Goal: Task Accomplishment & Management: Manage account settings

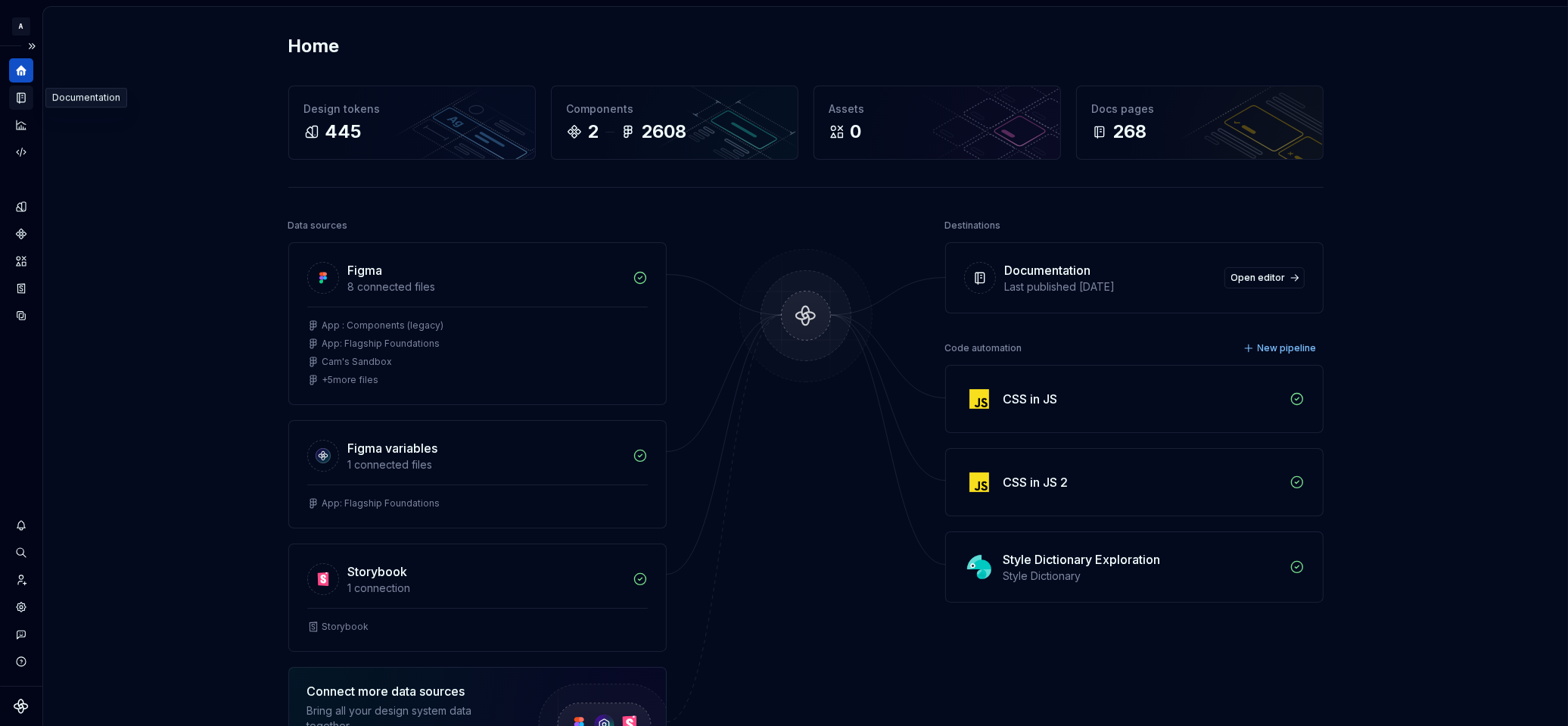
click at [22, 99] on icon "Documentation" at bounding box center [22, 97] width 6 height 8
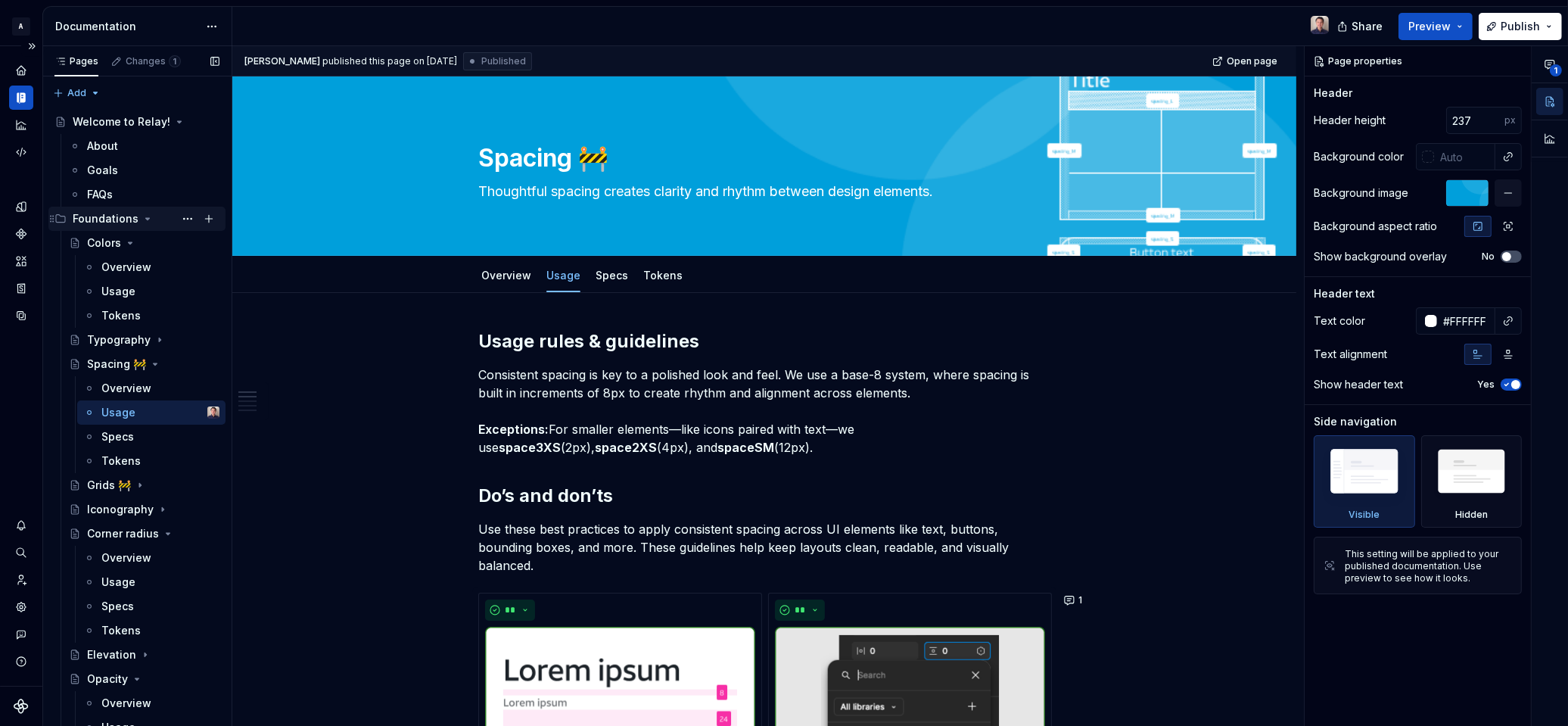
click at [142, 217] on icon "Page tree" at bounding box center [147, 218] width 12 height 12
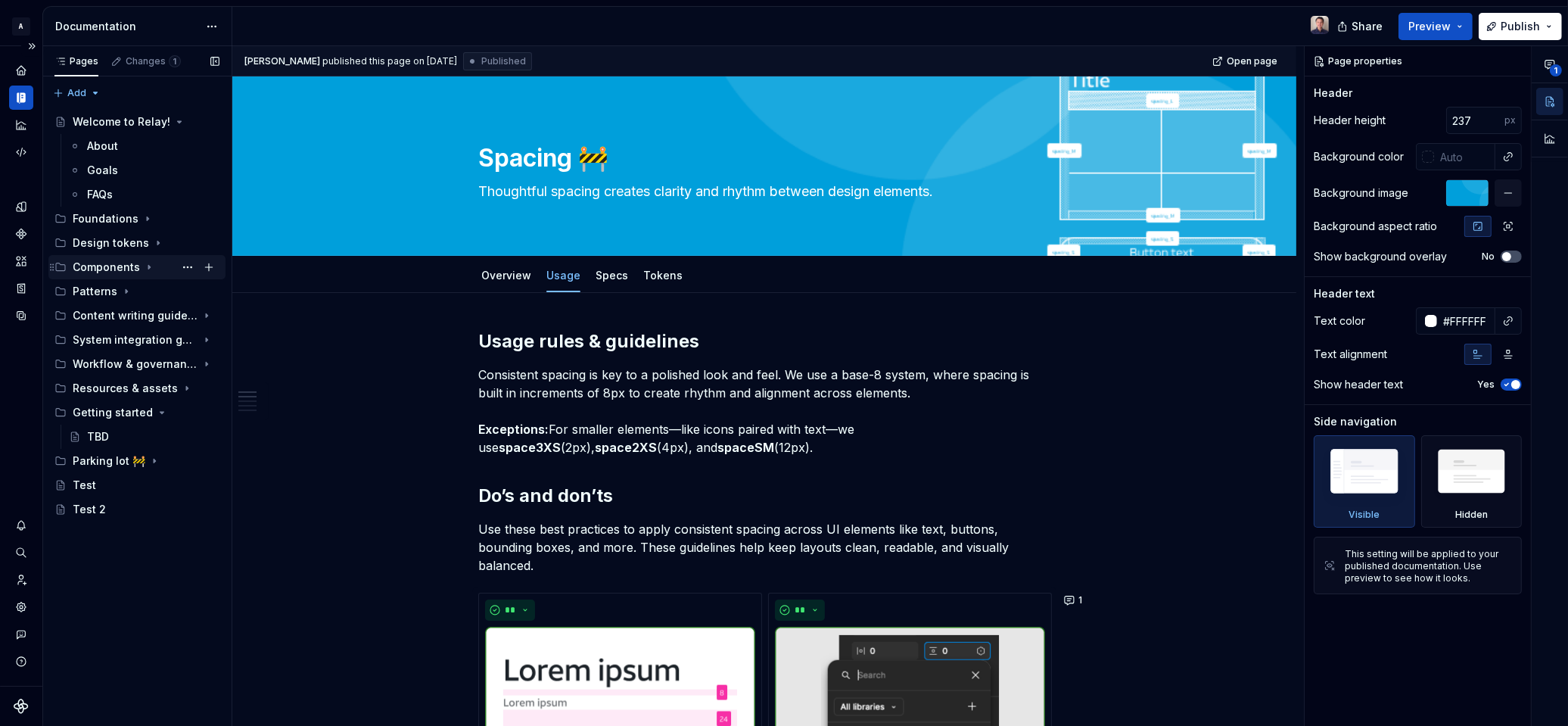
click at [139, 266] on div "Components" at bounding box center [146, 267] width 147 height 22
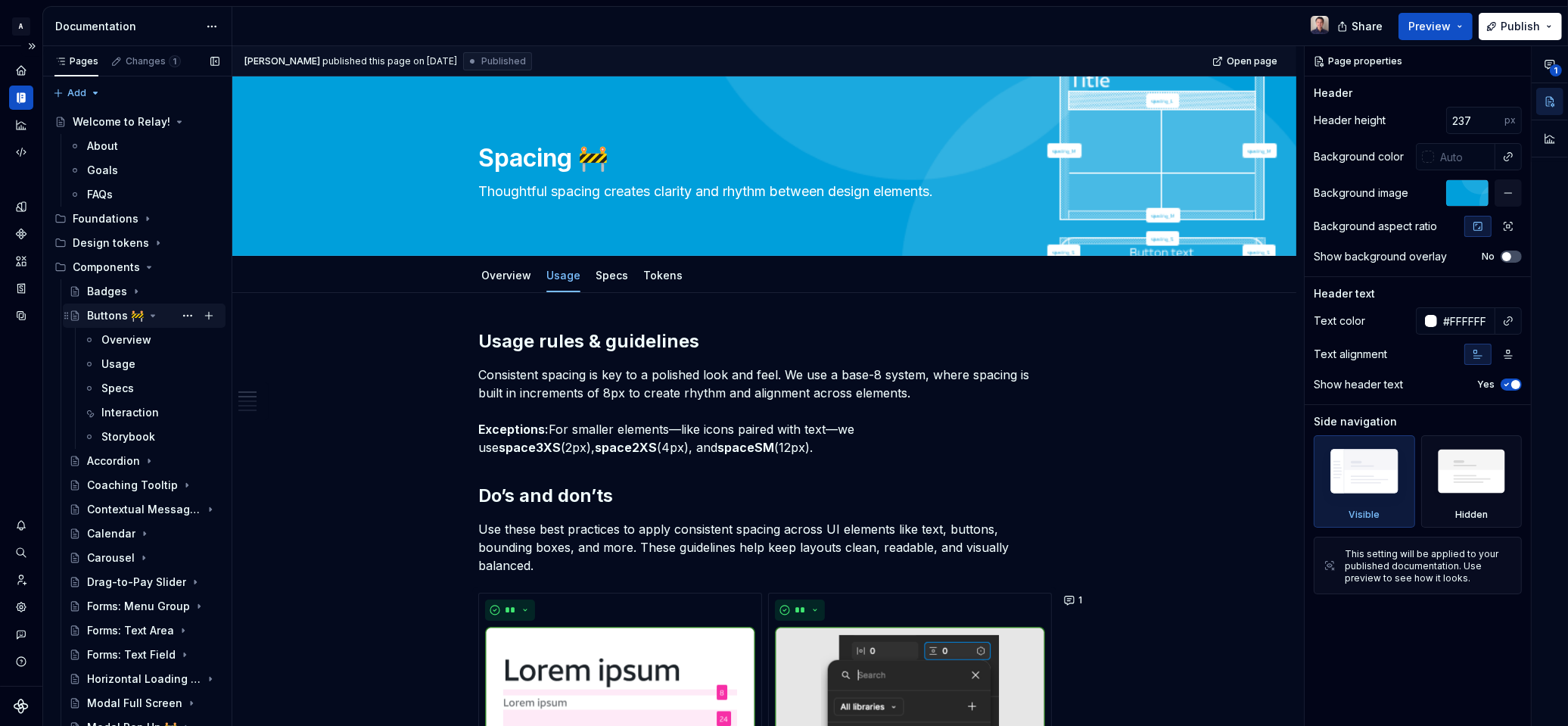
click at [151, 315] on icon "Page tree" at bounding box center [153, 316] width 4 height 2
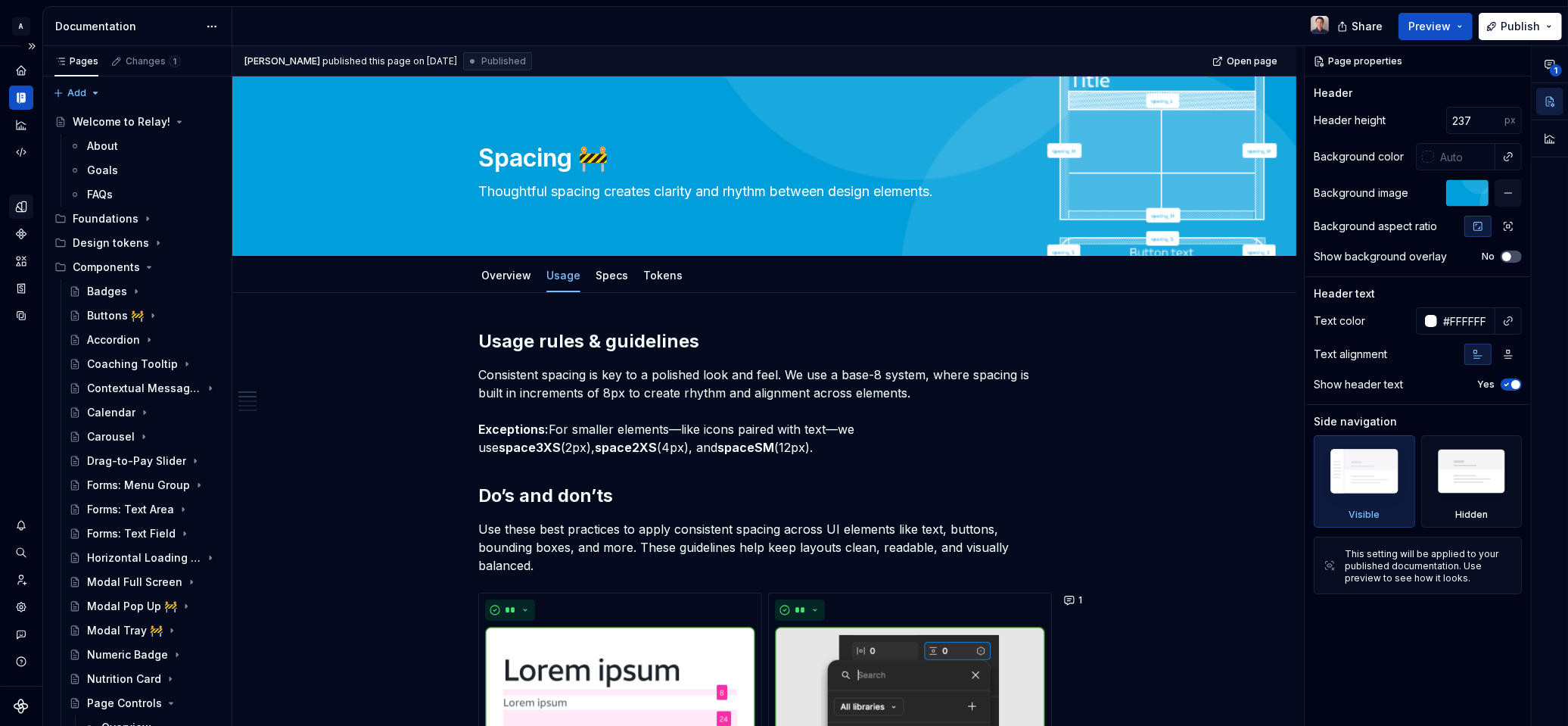
type textarea "*"
click at [22, 210] on icon "Design tokens" at bounding box center [23, 206] width 4 height 10
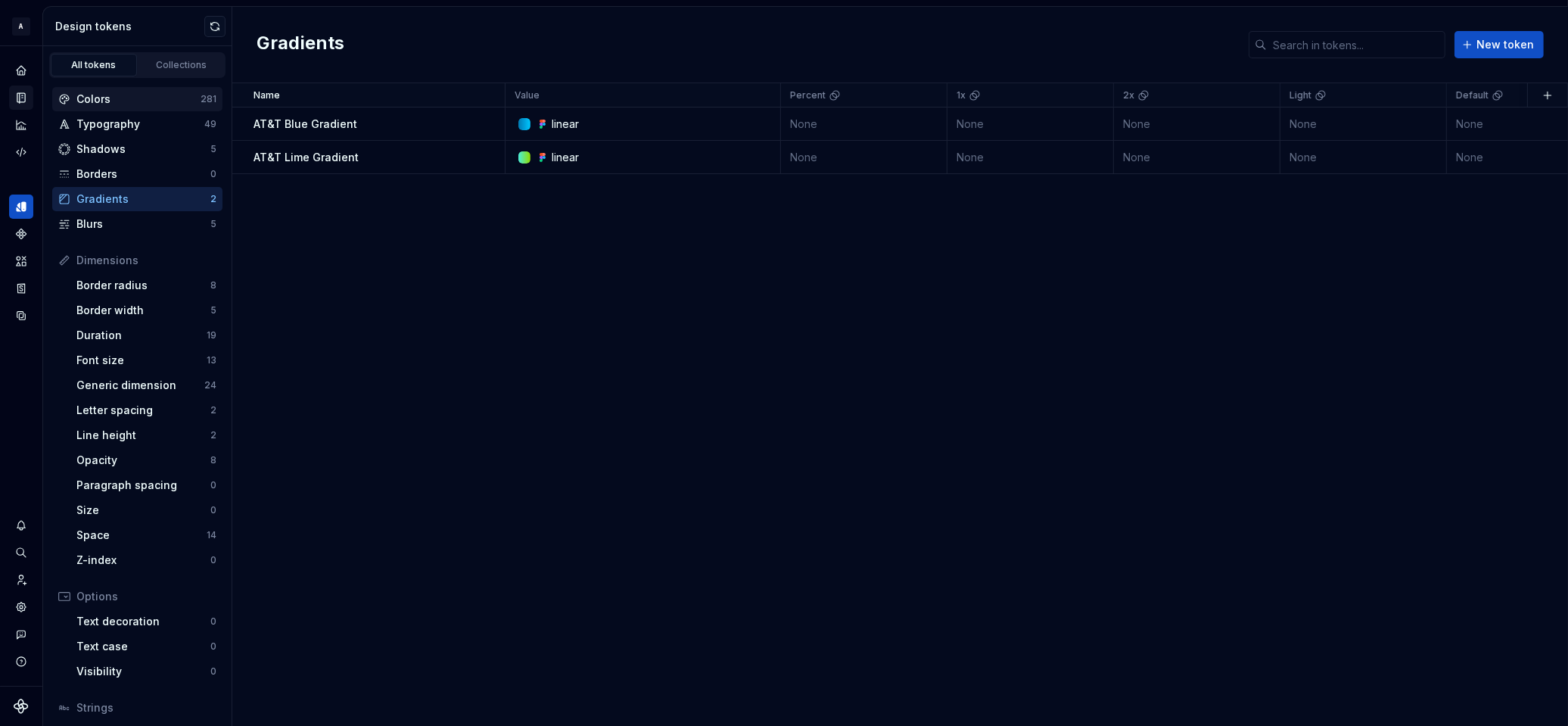
click at [138, 100] on div "Colors" at bounding box center [139, 99] width 124 height 15
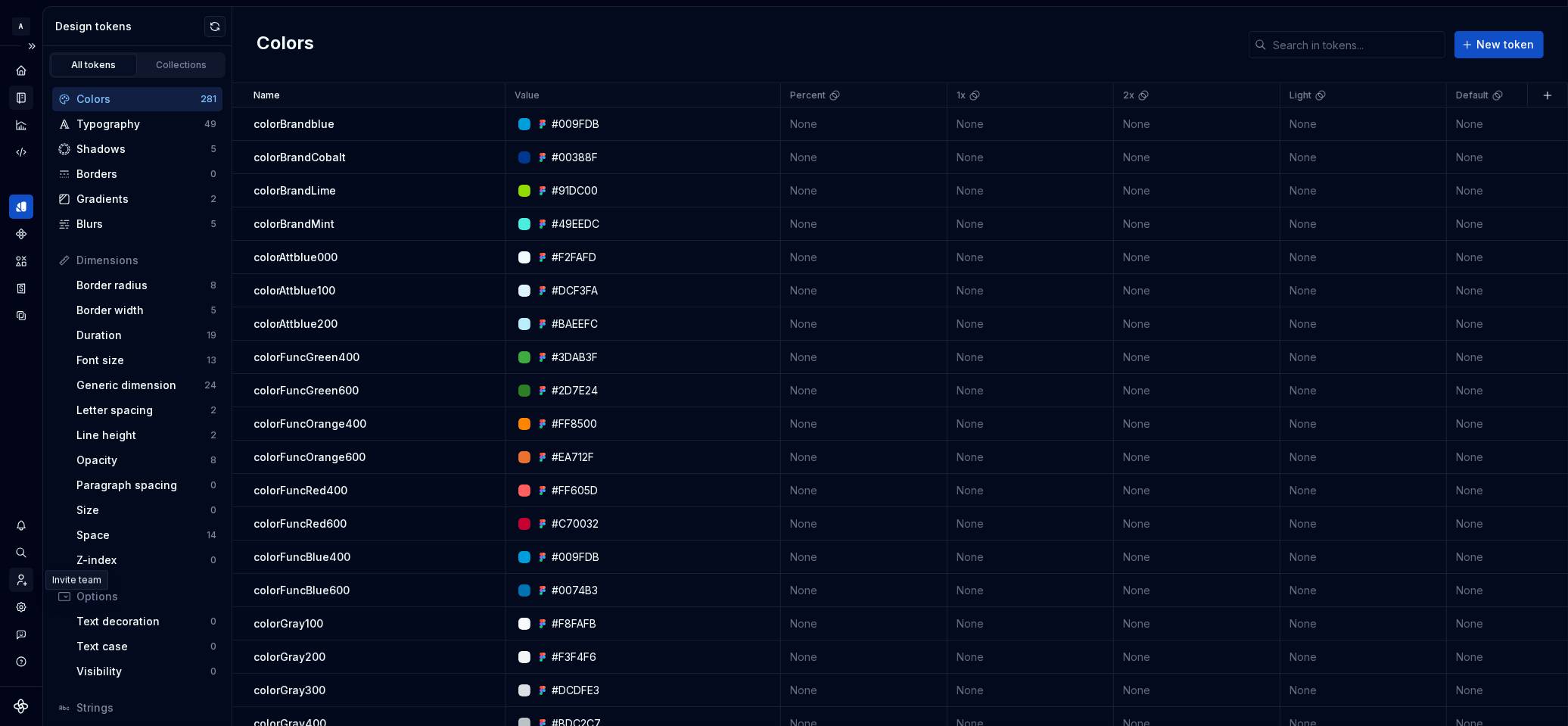
click at [21, 577] on icon "Invite team" at bounding box center [21, 579] width 13 height 13
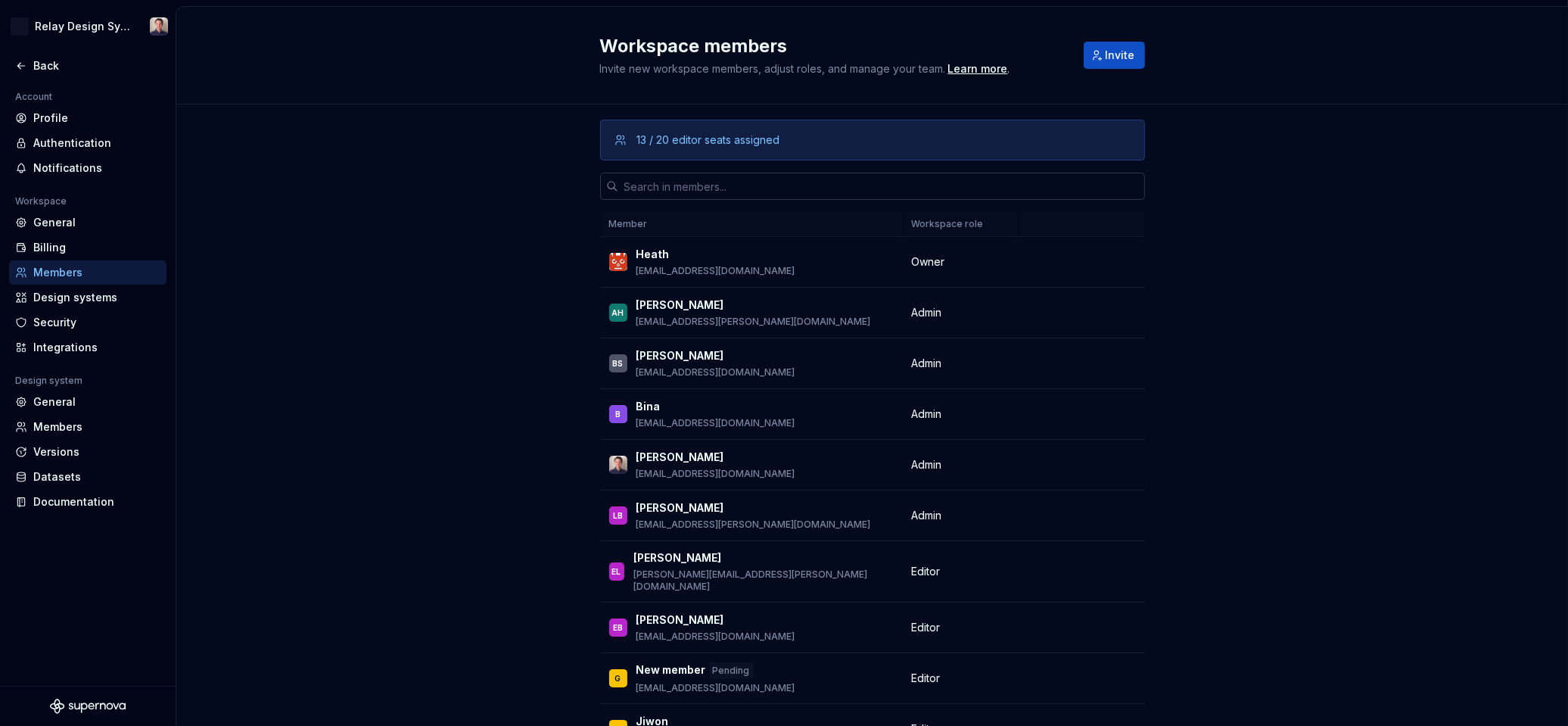
click at [685, 184] on input "text" at bounding box center [882, 186] width 527 height 27
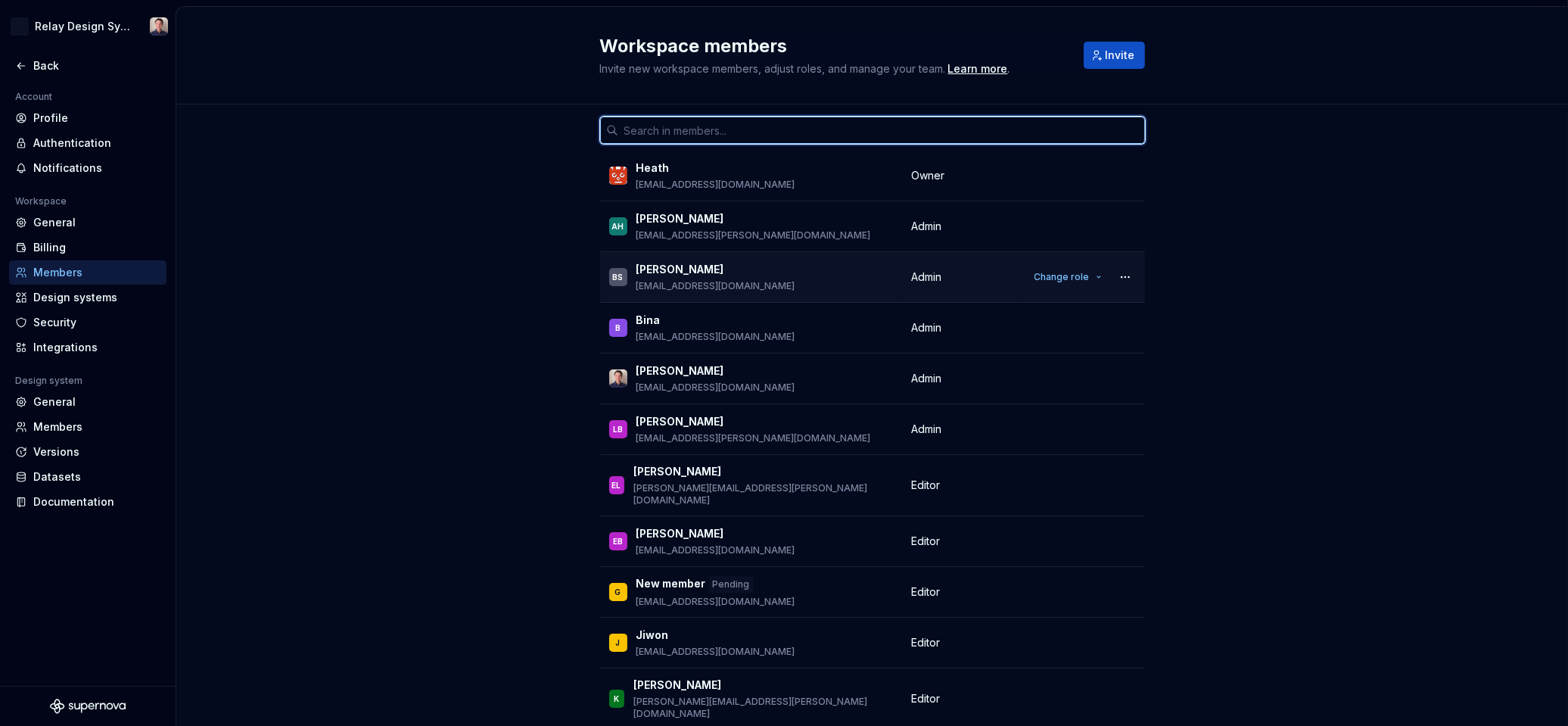
scroll to position [89, 0]
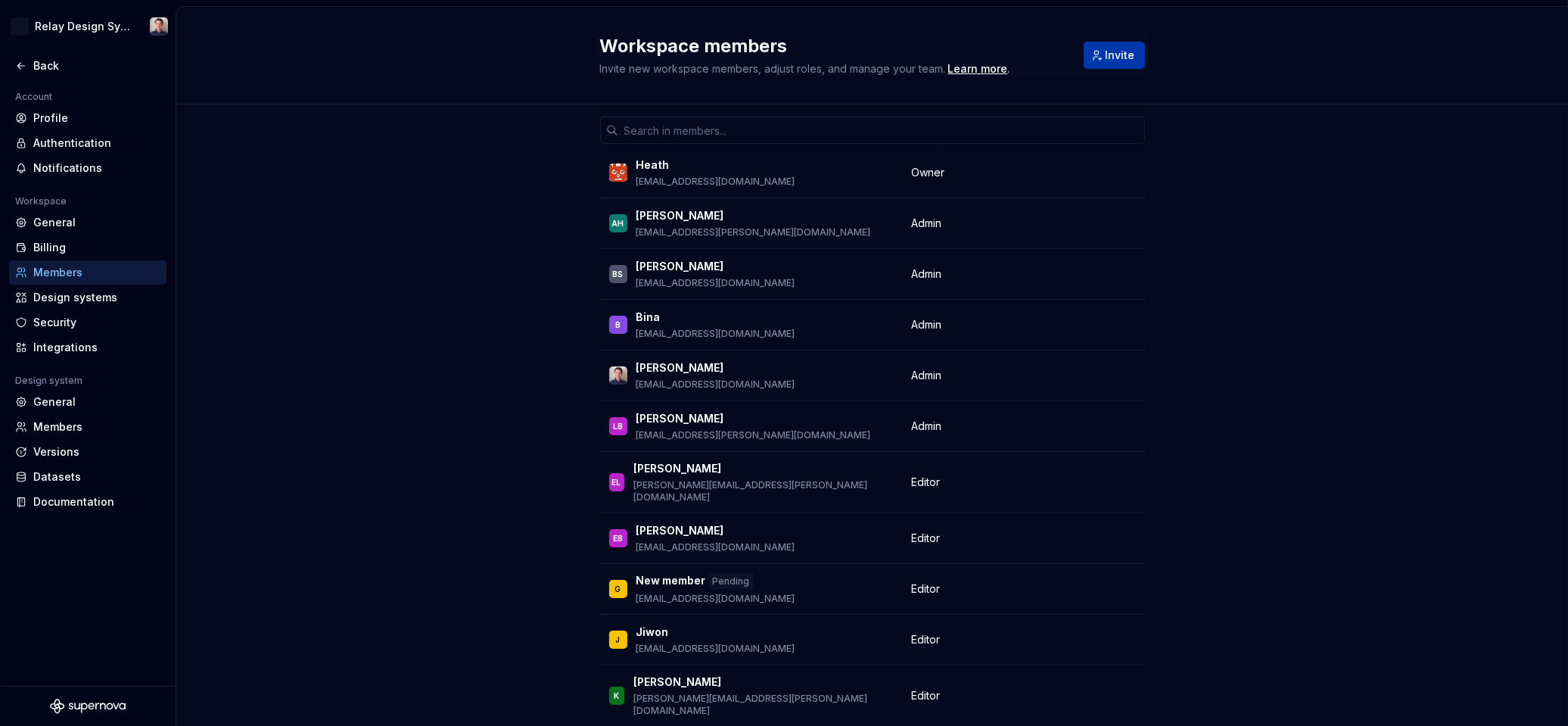
click at [1111, 58] on span "Invite" at bounding box center [1120, 55] width 30 height 15
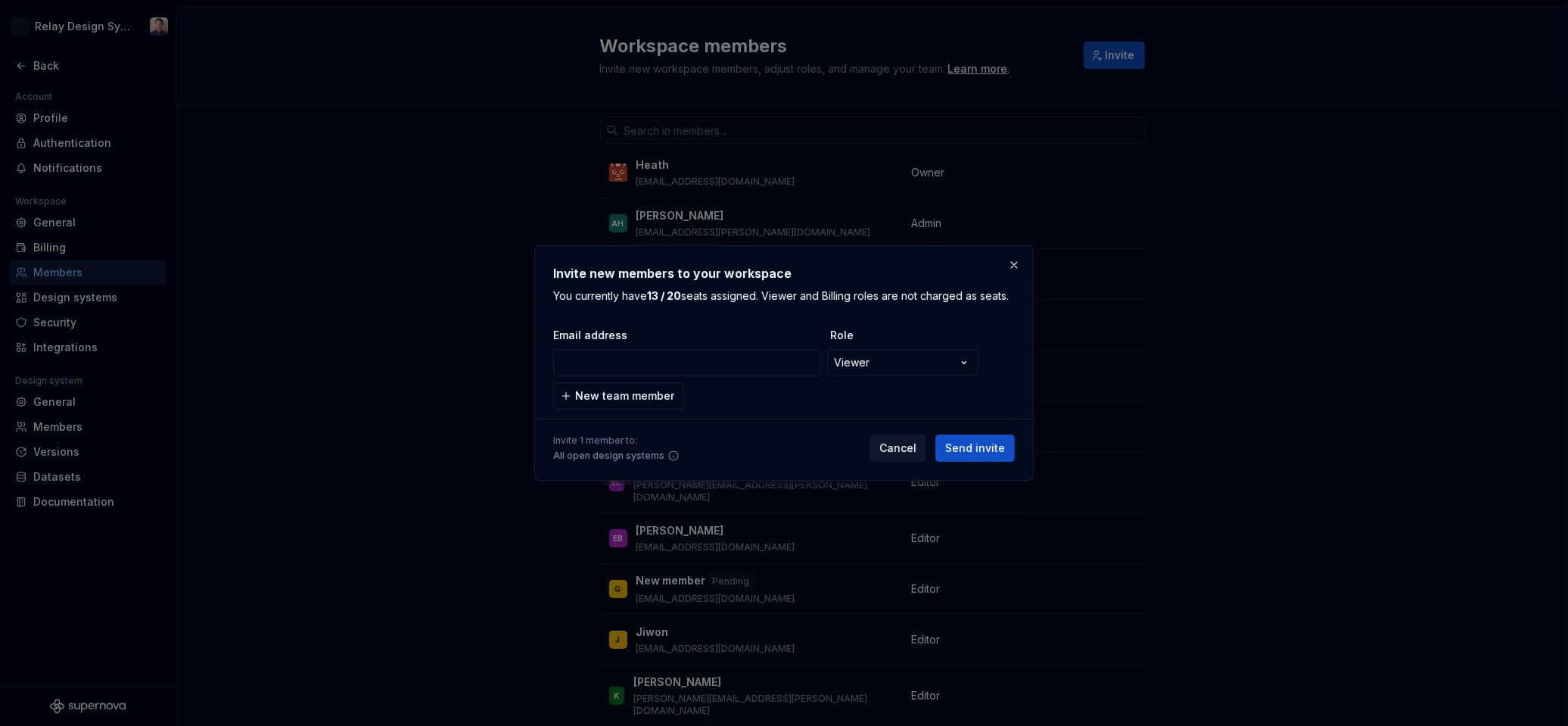
type input "a"
type input "[EMAIL_ADDRESS][DOMAIN_NAME]"
click at [966, 447] on span "Send invite" at bounding box center [975, 448] width 59 height 15
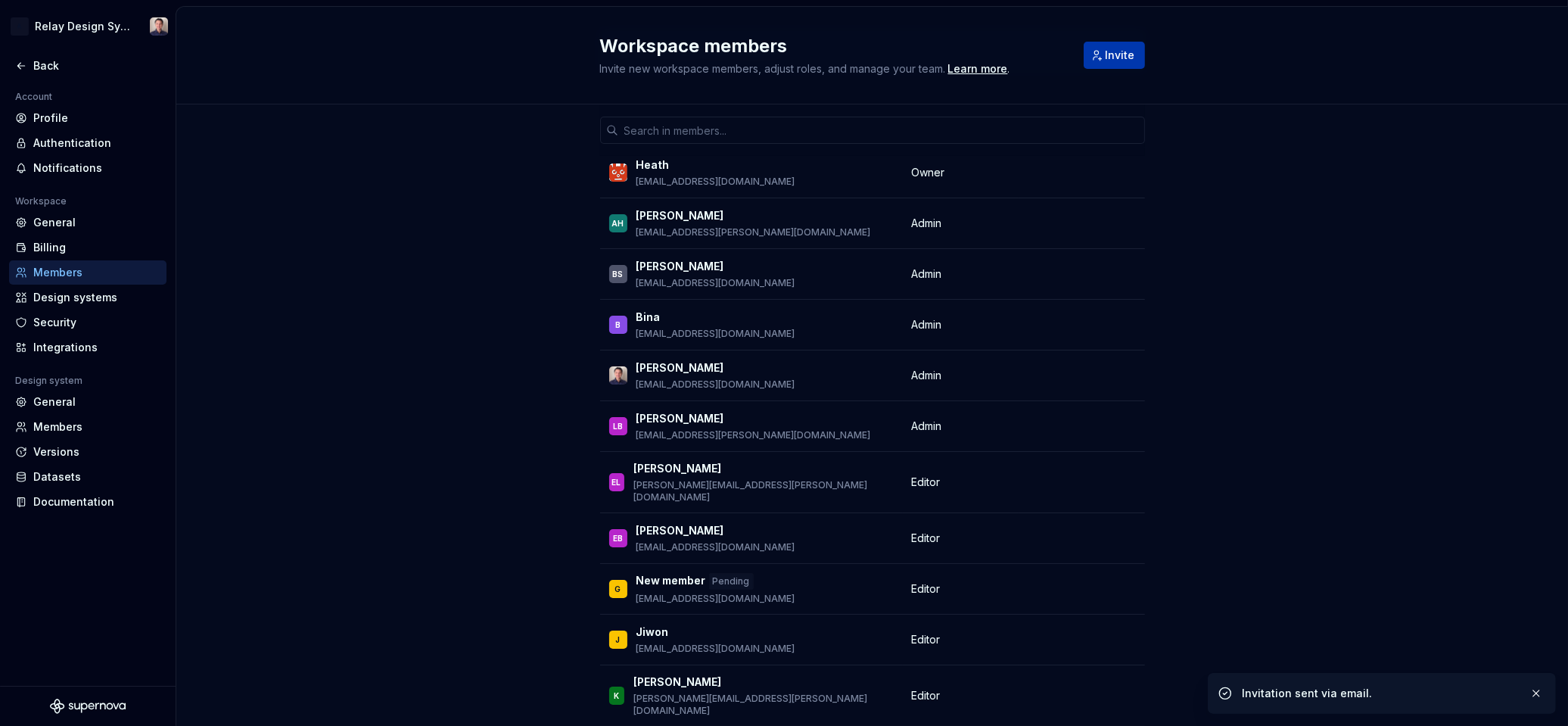
click at [1133, 56] on span "Invite" at bounding box center [1120, 55] width 30 height 15
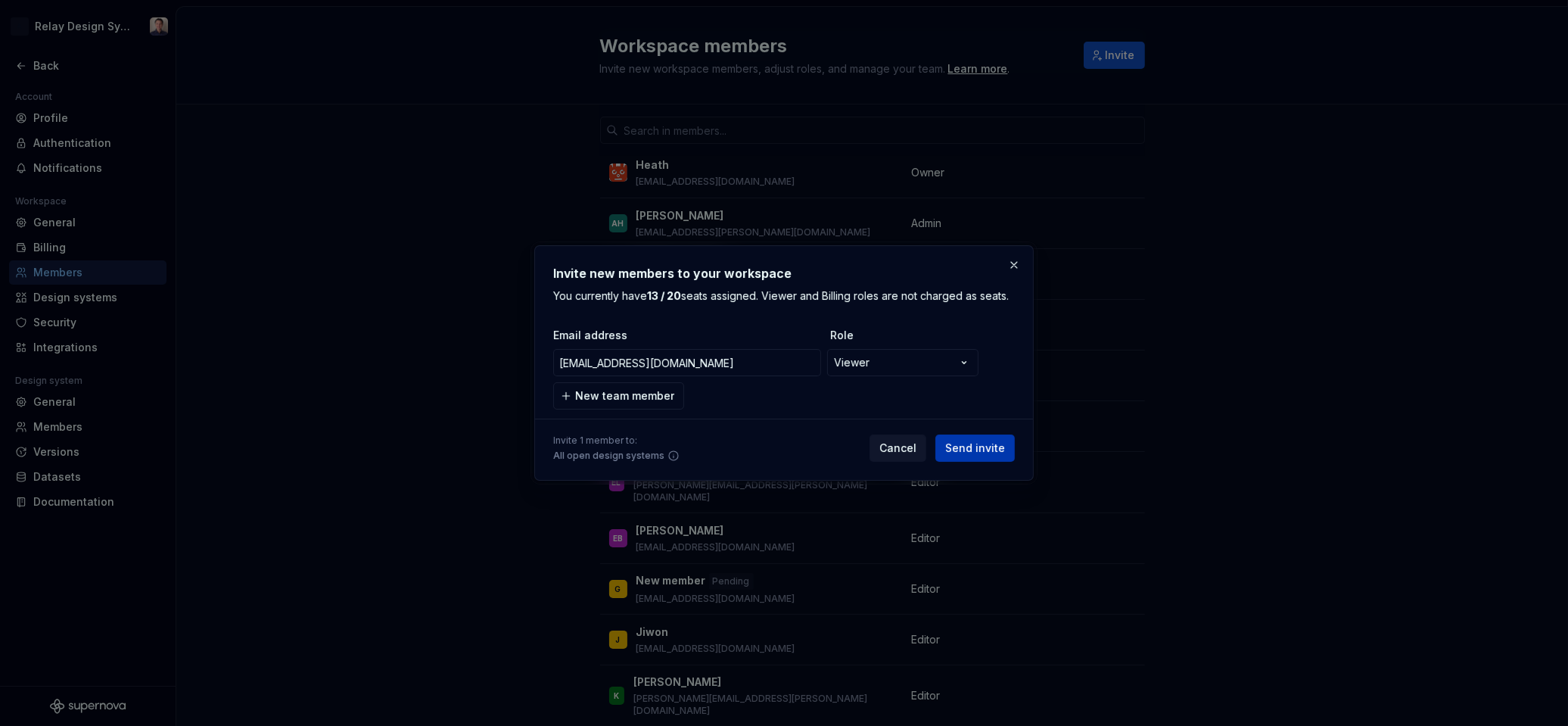
type input "[EMAIL_ADDRESS][DOMAIN_NAME]"
click at [969, 452] on span "Send invite" at bounding box center [975, 448] width 59 height 15
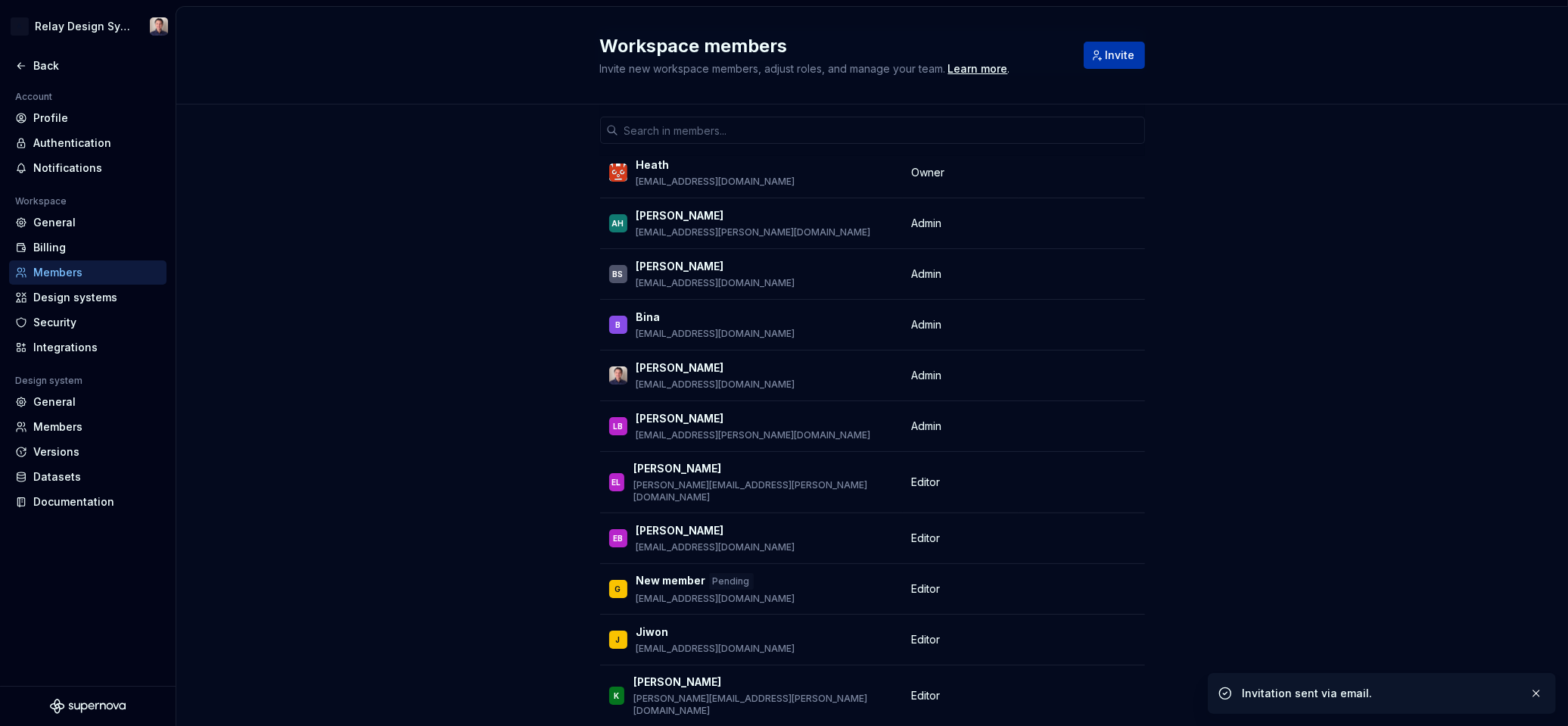
click at [1123, 55] on span "Invite" at bounding box center [1120, 55] width 30 height 15
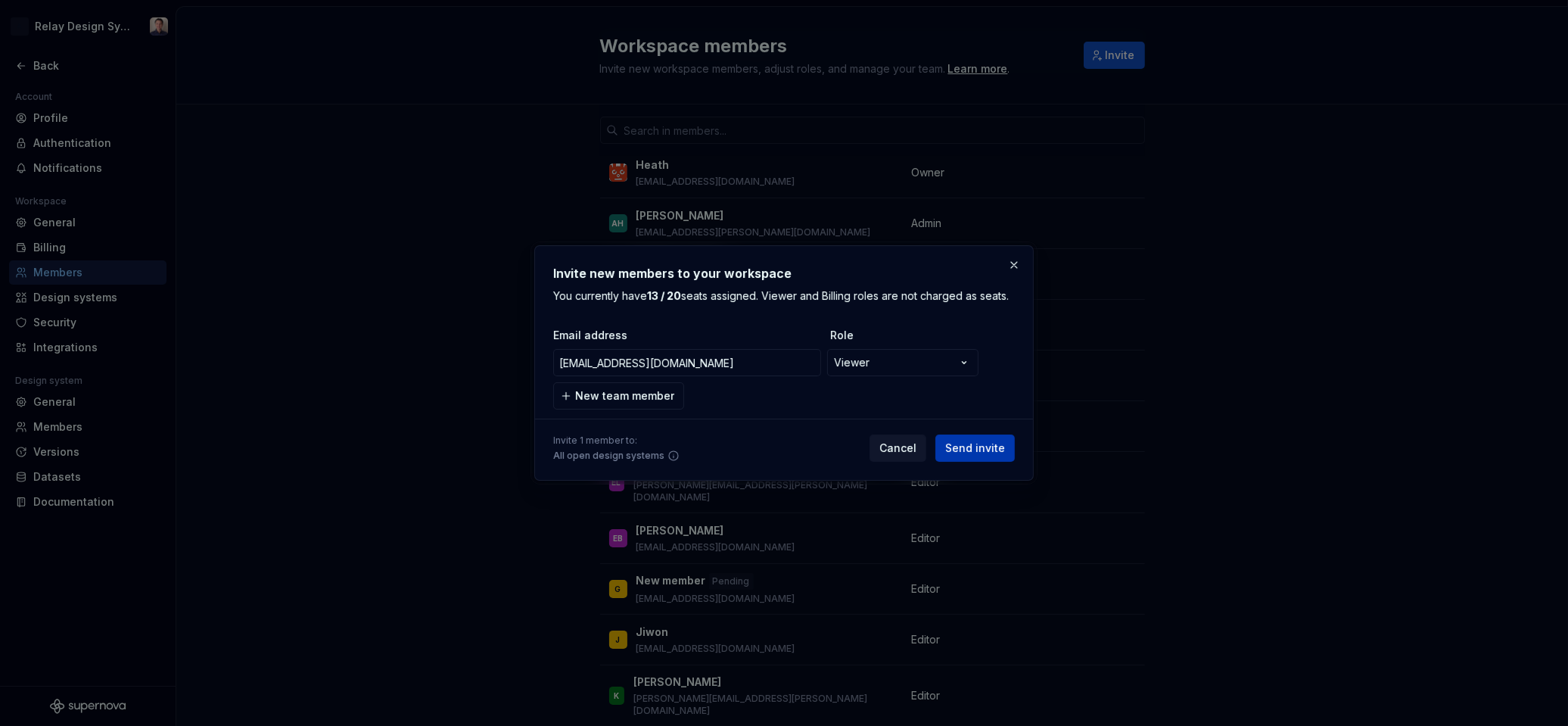
type input "[EMAIL_ADDRESS][DOMAIN_NAME]"
click at [999, 449] on span "Send invite" at bounding box center [975, 448] width 59 height 15
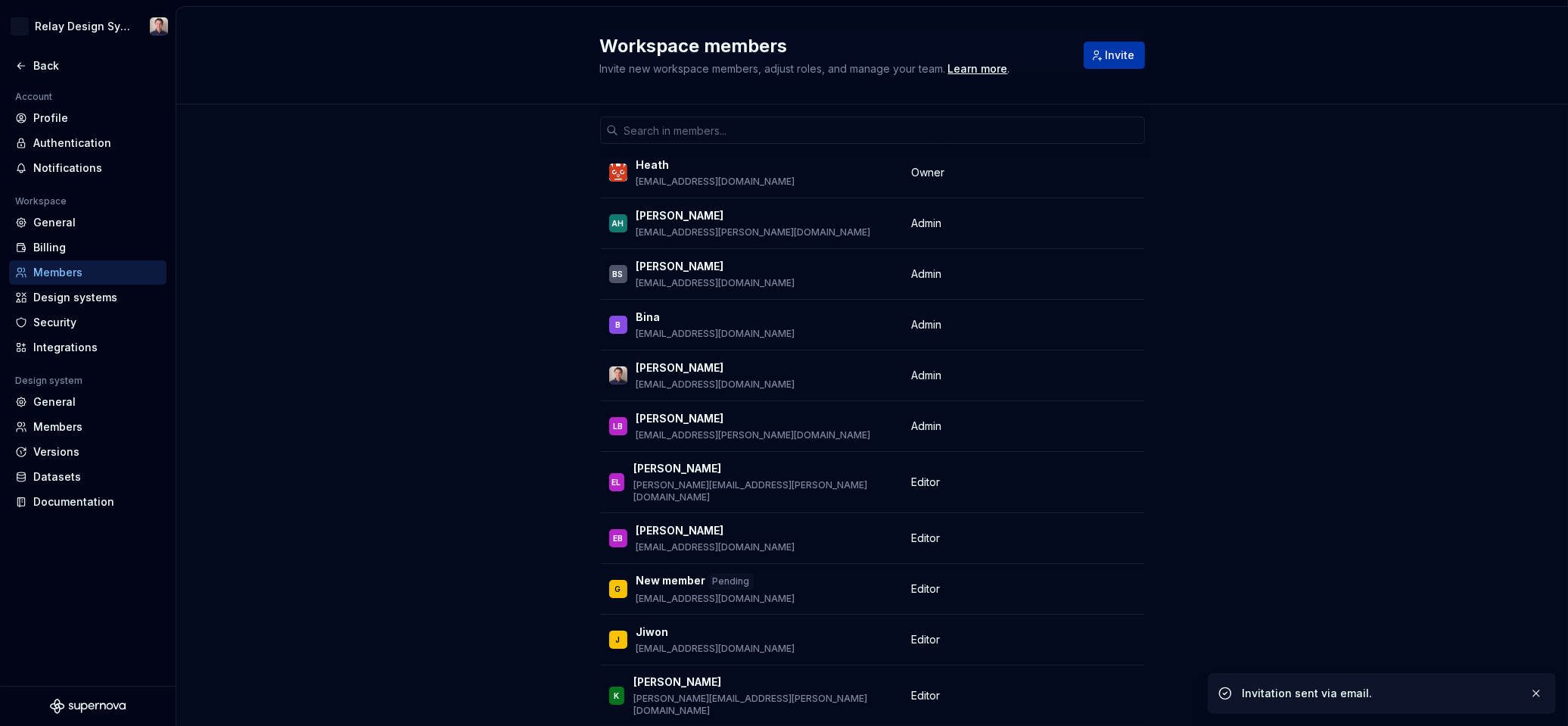
click at [1111, 58] on span "Invite" at bounding box center [1120, 55] width 30 height 15
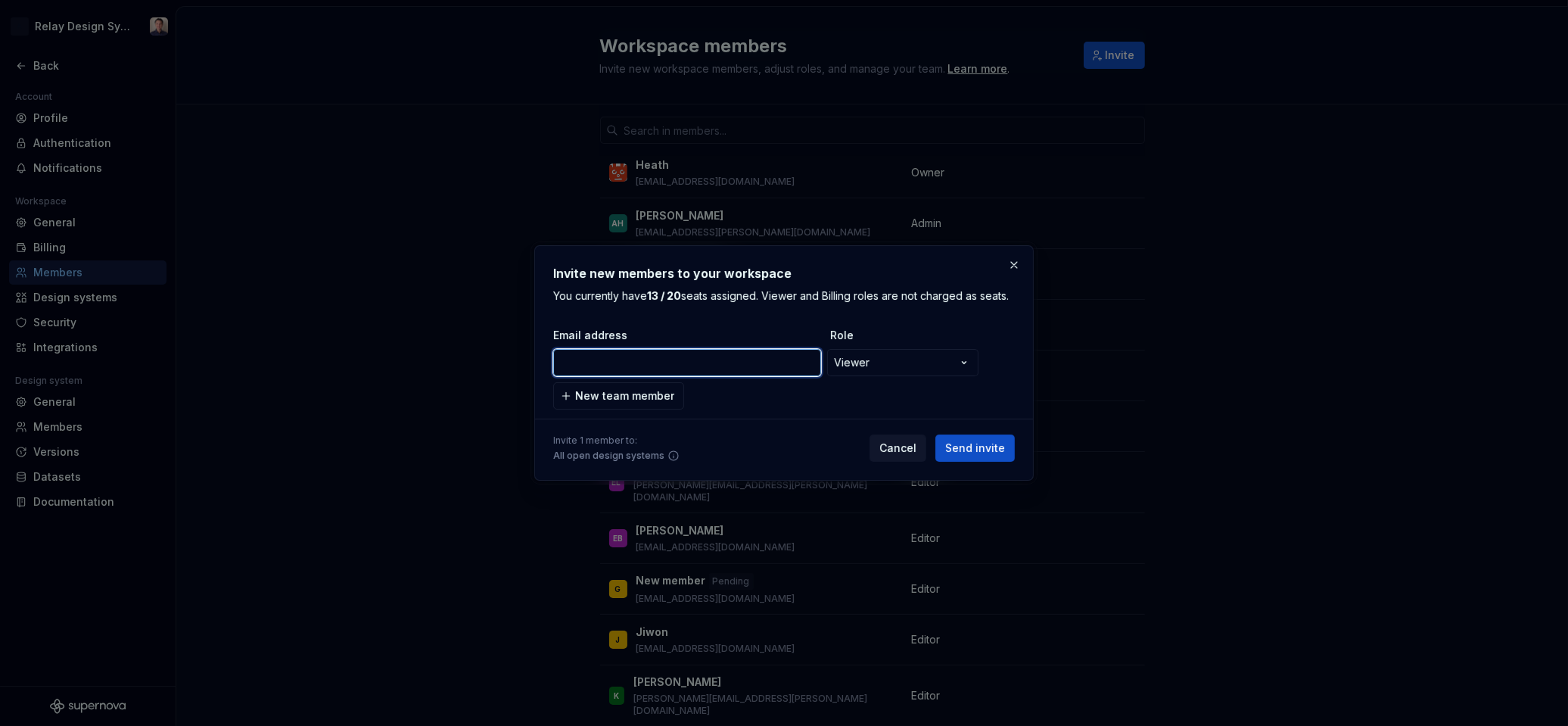
paste input "[EMAIL_ADDRESS][DOMAIN_NAME]"
type input "[EMAIL_ADDRESS][DOMAIN_NAME]"
click at [988, 451] on span "Send invite" at bounding box center [975, 448] width 59 height 15
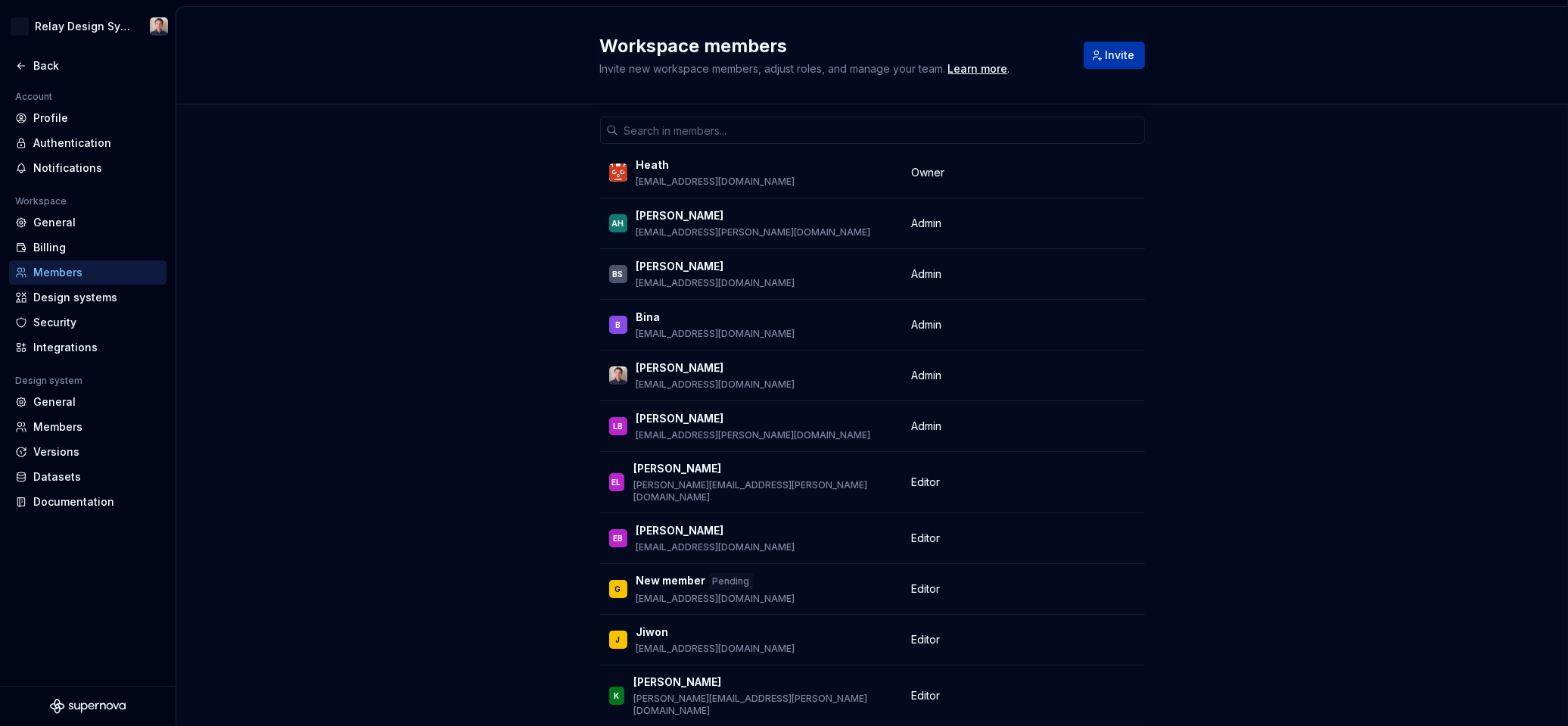
click at [1117, 55] on span "Invite" at bounding box center [1120, 55] width 30 height 15
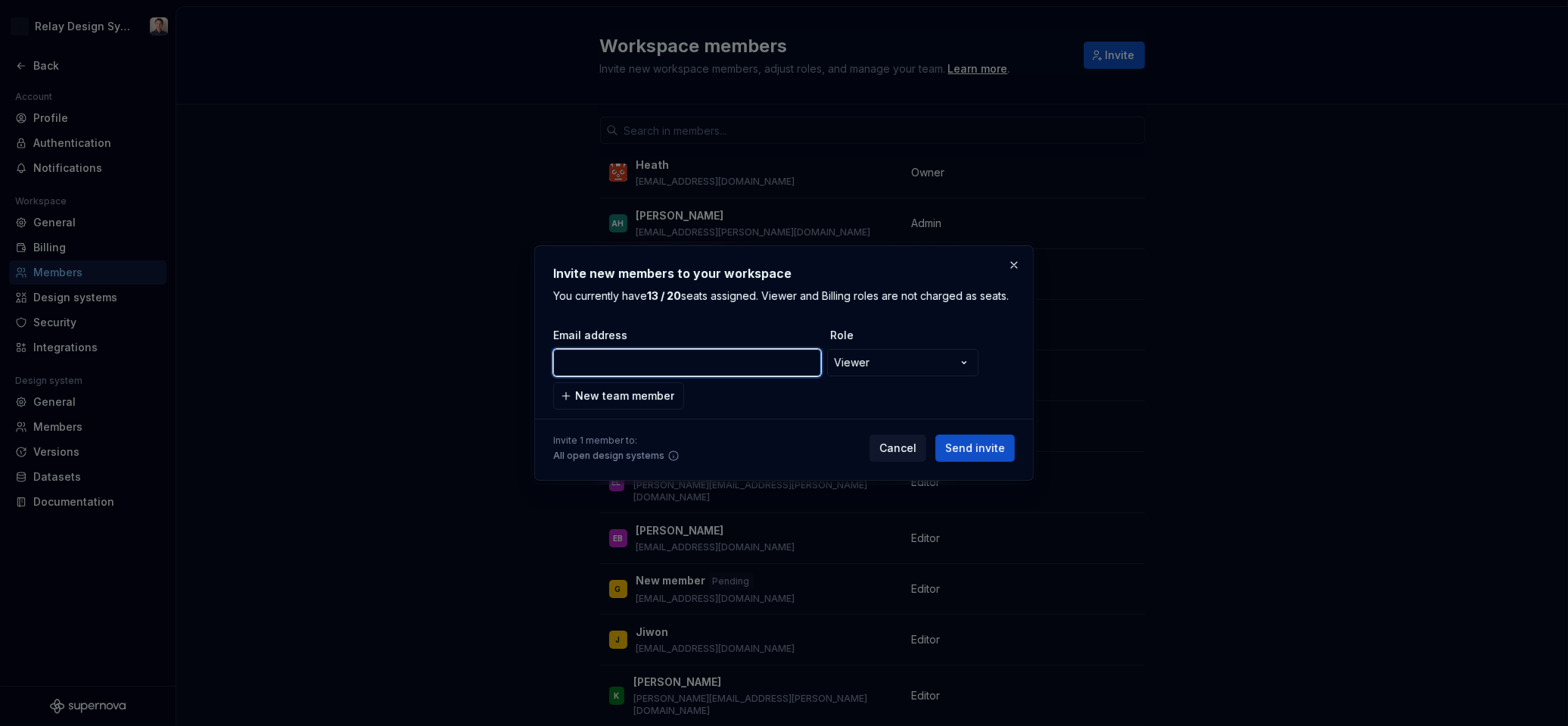
paste input "[EMAIL_ADDRESS][DOMAIN_NAME]"
type input "[EMAIL_ADDRESS][DOMAIN_NAME]"
click at [990, 451] on span "Send invite" at bounding box center [975, 448] width 59 height 15
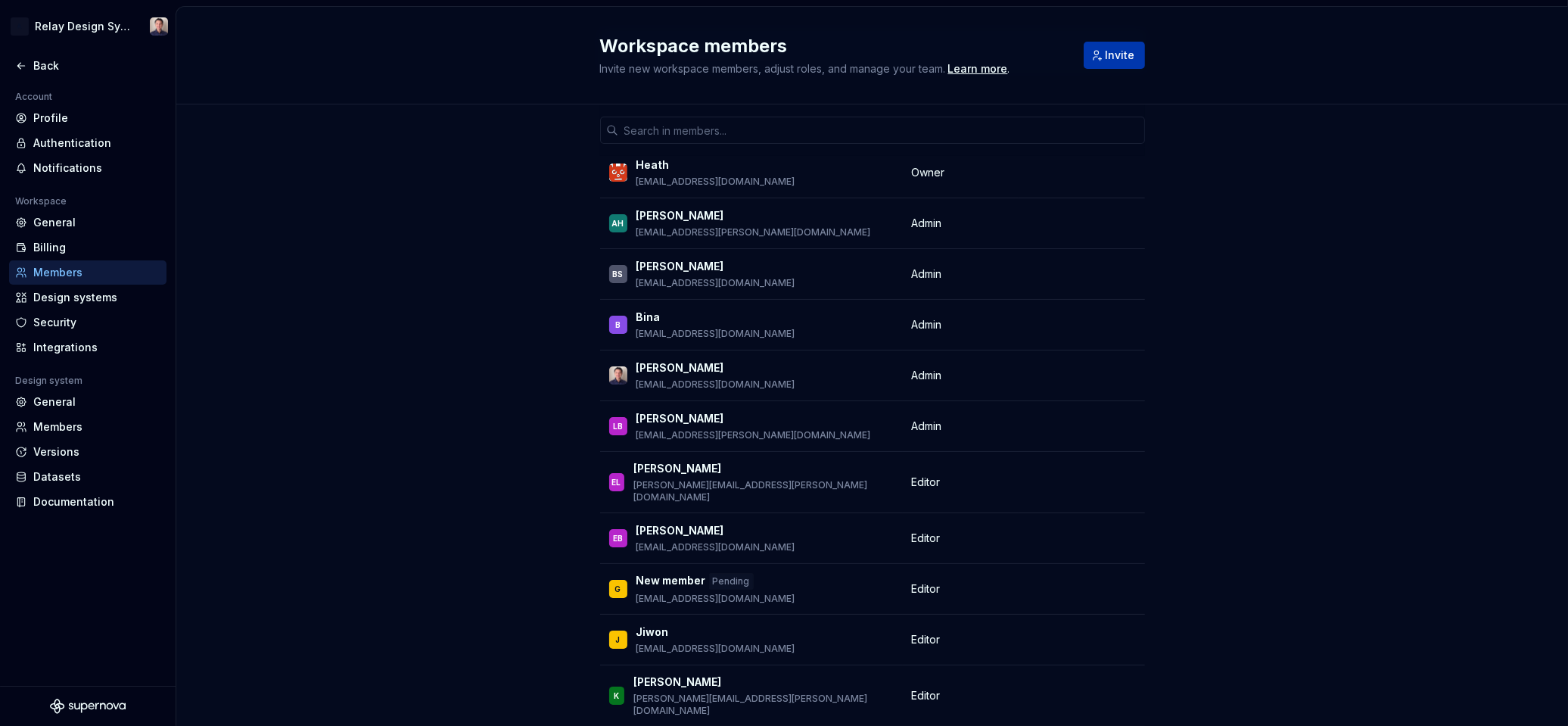
click at [1119, 55] on span "Invite" at bounding box center [1120, 55] width 30 height 15
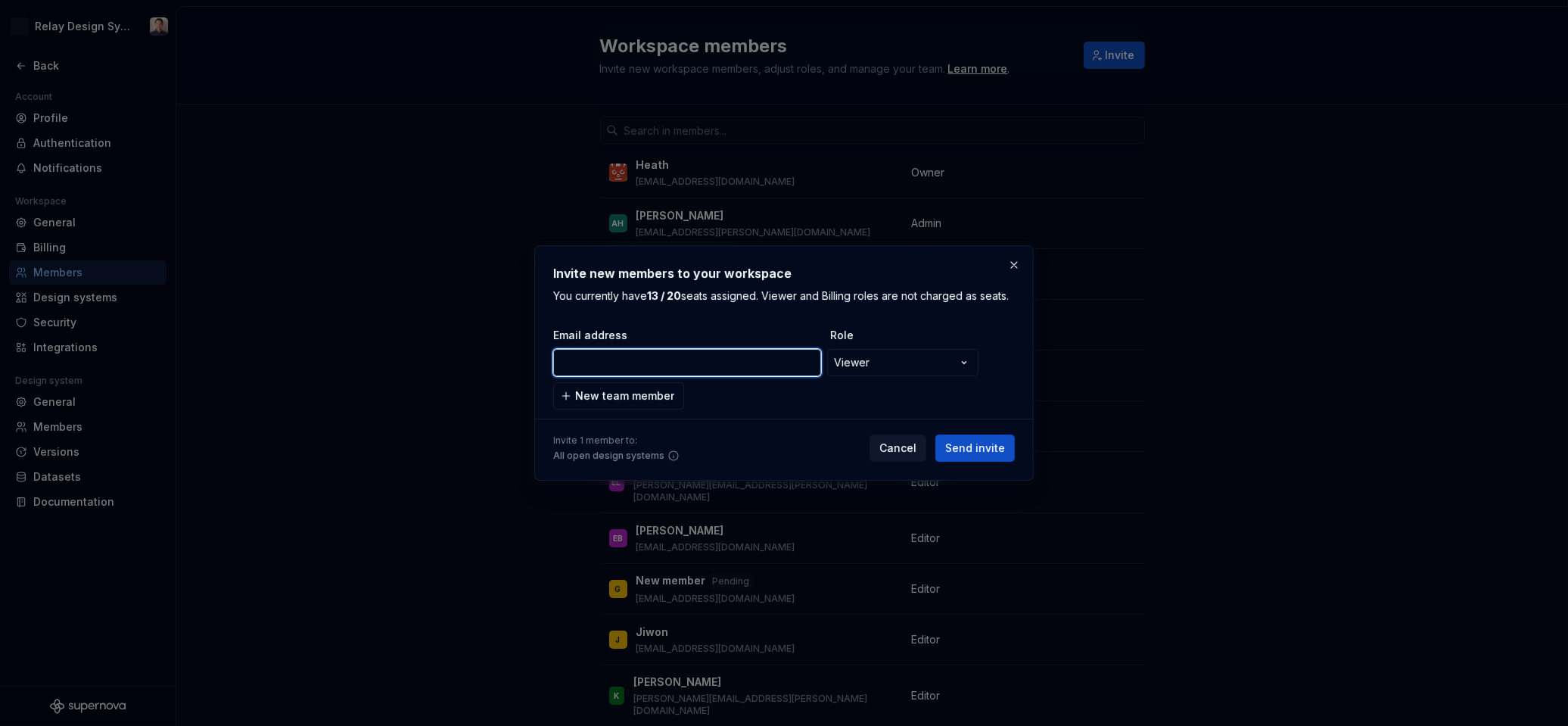
paste input "[EMAIL_ADDRESS][DOMAIN_NAME]"
type input "[EMAIL_ADDRESS][DOMAIN_NAME]"
click at [971, 451] on span "Send invite" at bounding box center [975, 448] width 59 height 15
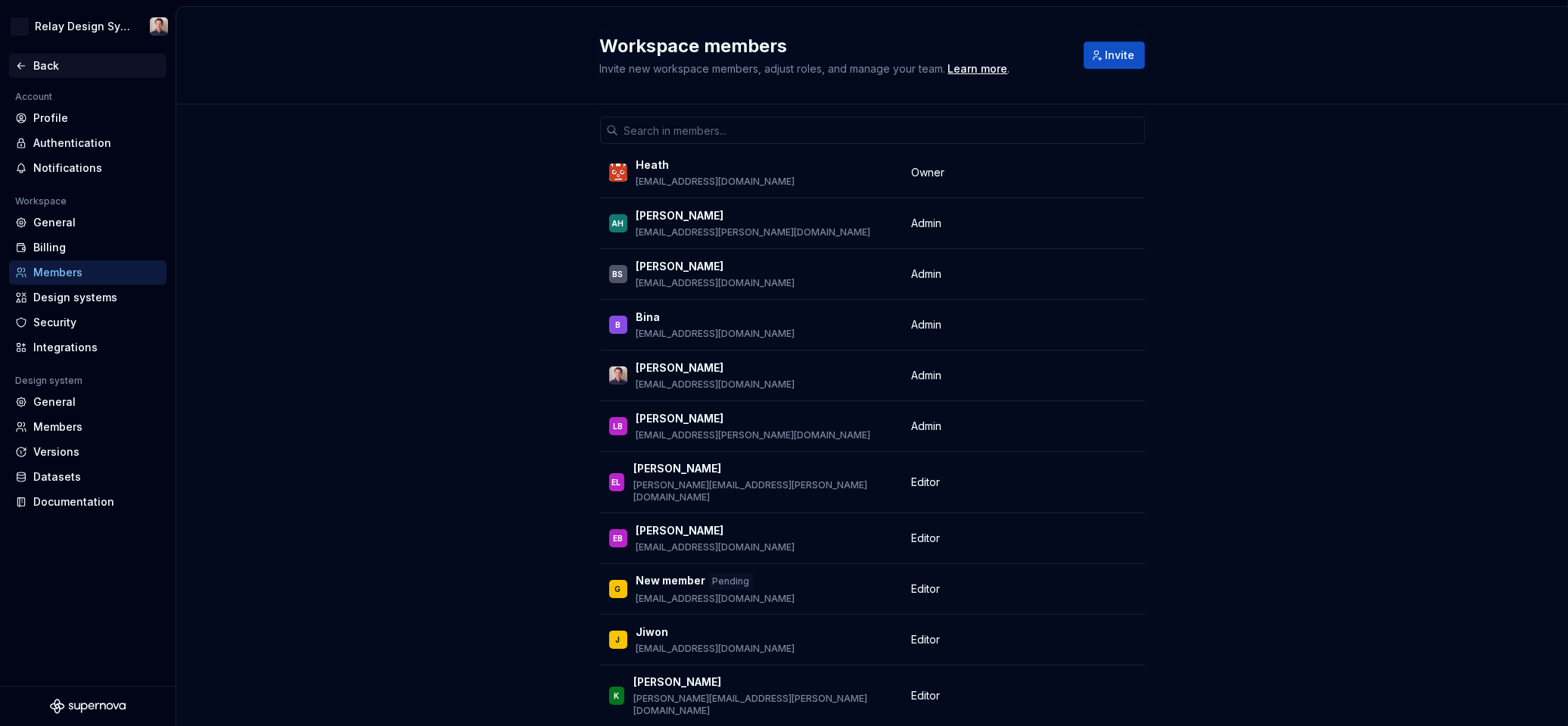
click at [25, 58] on div "Back" at bounding box center [88, 66] width 146 height 15
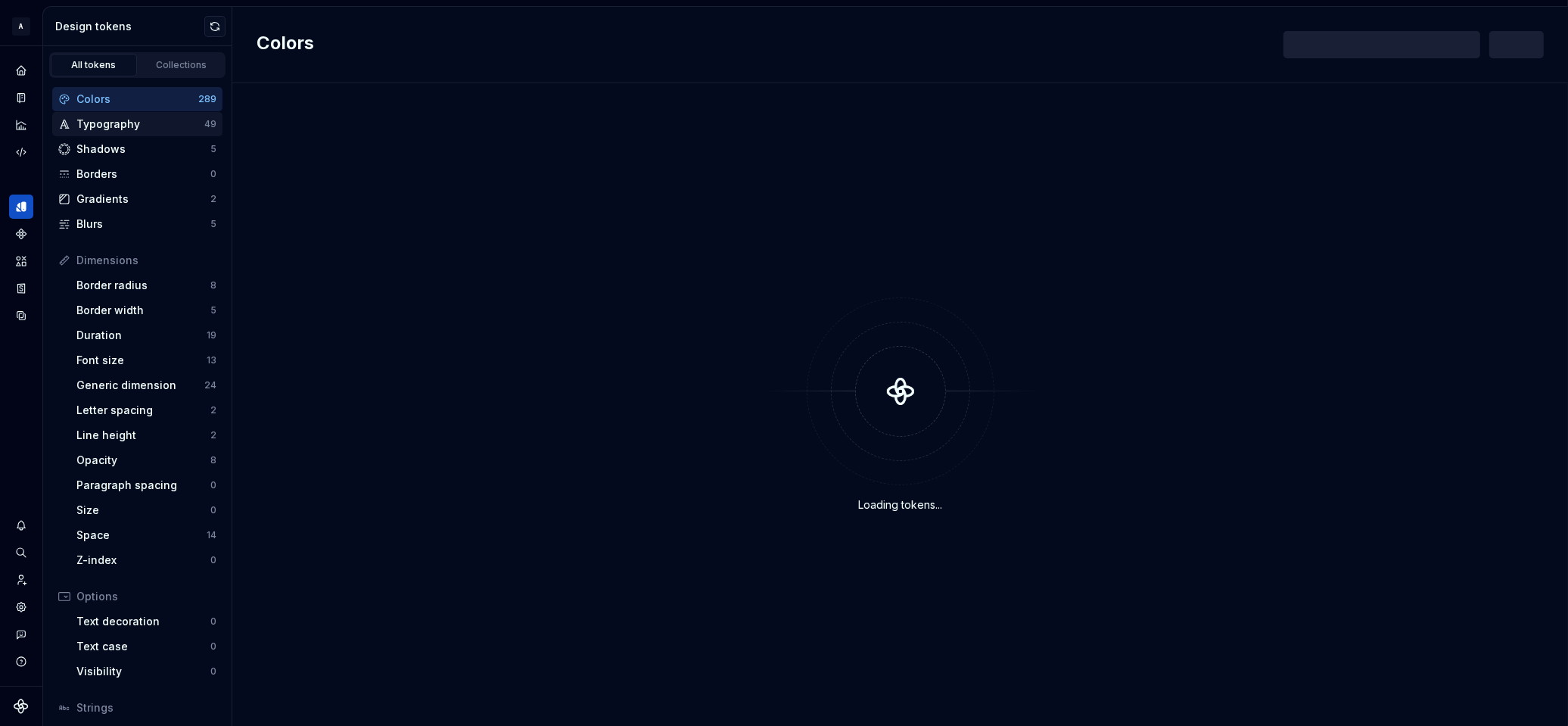
click at [139, 121] on div "Typography" at bounding box center [140, 124] width 128 height 15
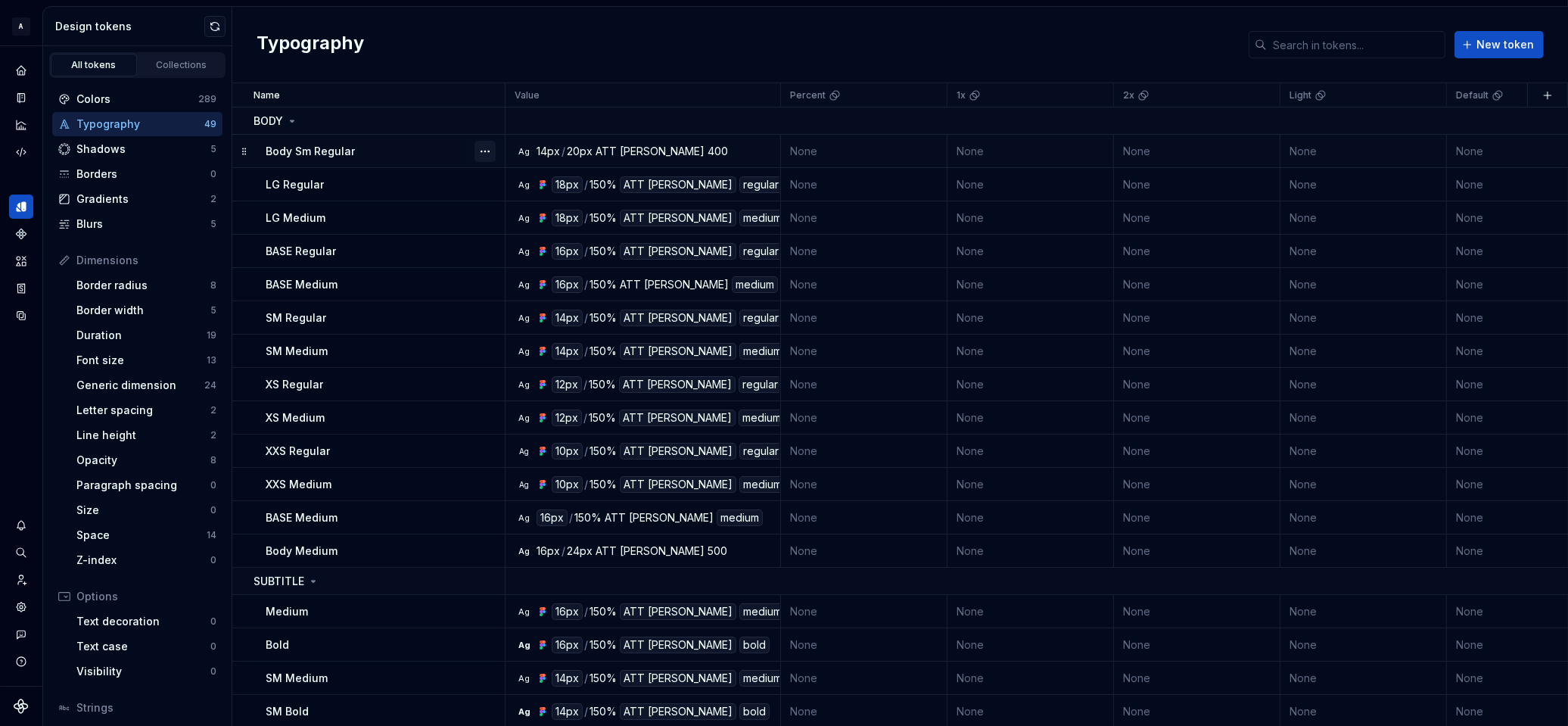
click at [493, 150] on button "button" at bounding box center [486, 151] width 22 height 22
click at [523, 228] on div "Delete token" at bounding box center [551, 235] width 98 height 15
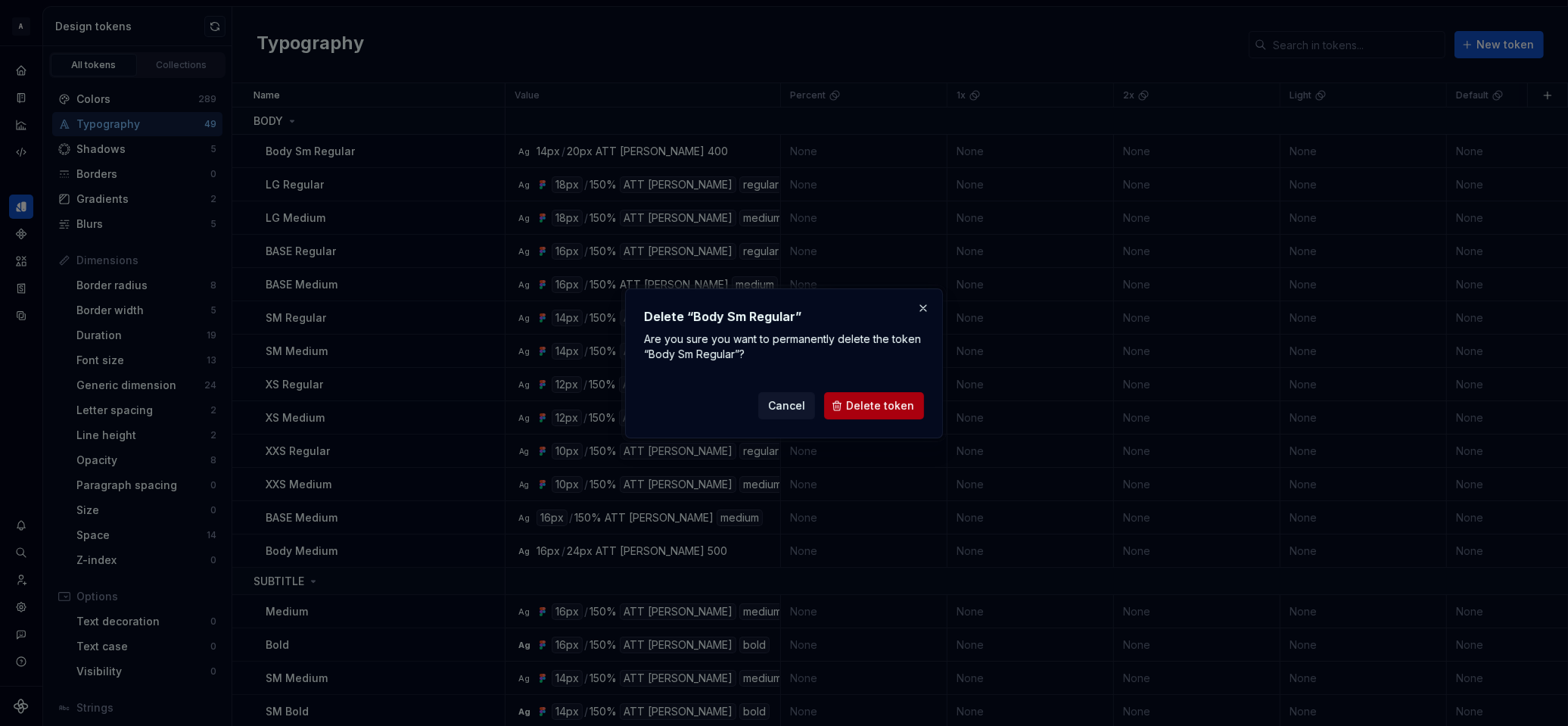
click at [877, 403] on span "Delete token" at bounding box center [881, 406] width 68 height 15
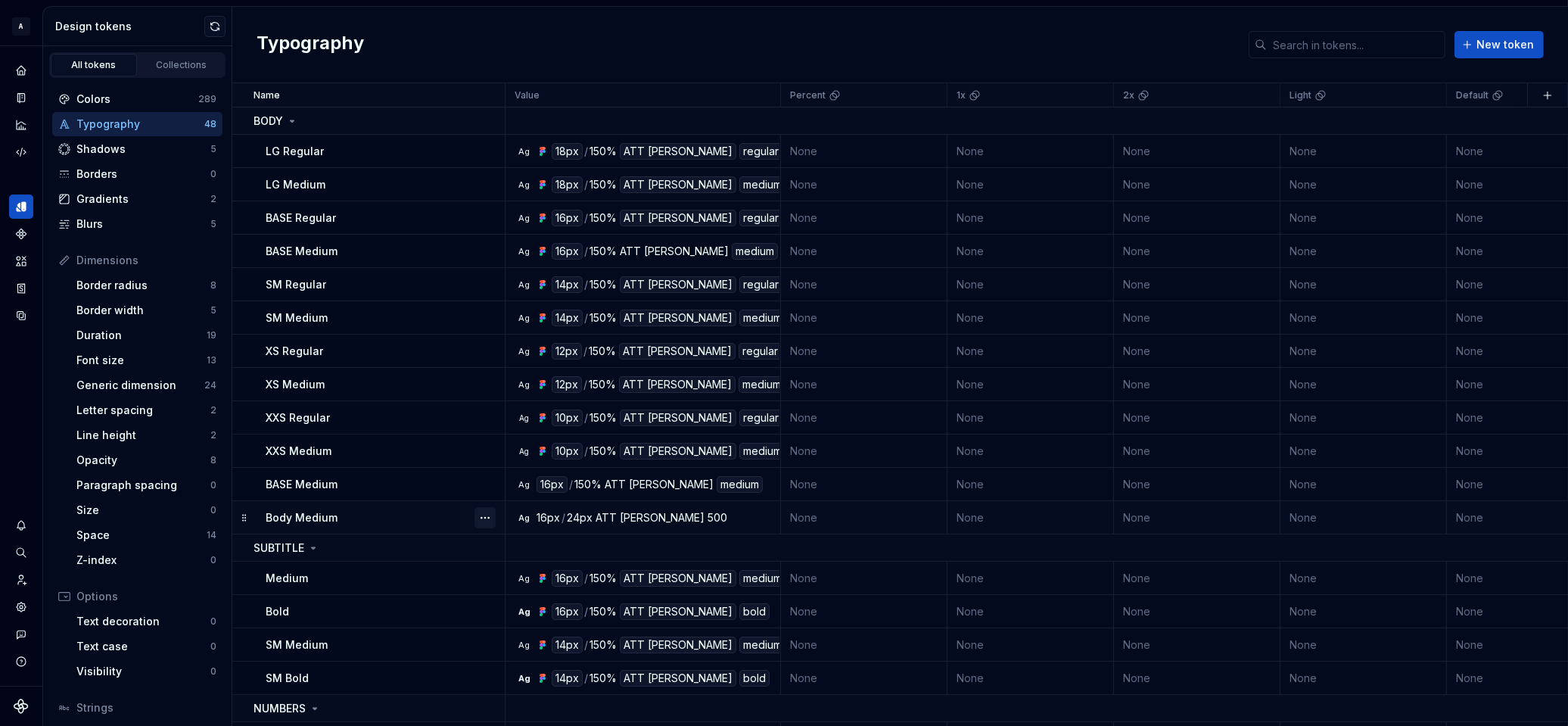
click at [483, 518] on button "button" at bounding box center [486, 518] width 22 height 22
click at [532, 594] on div "Delete token" at bounding box center [551, 601] width 98 height 15
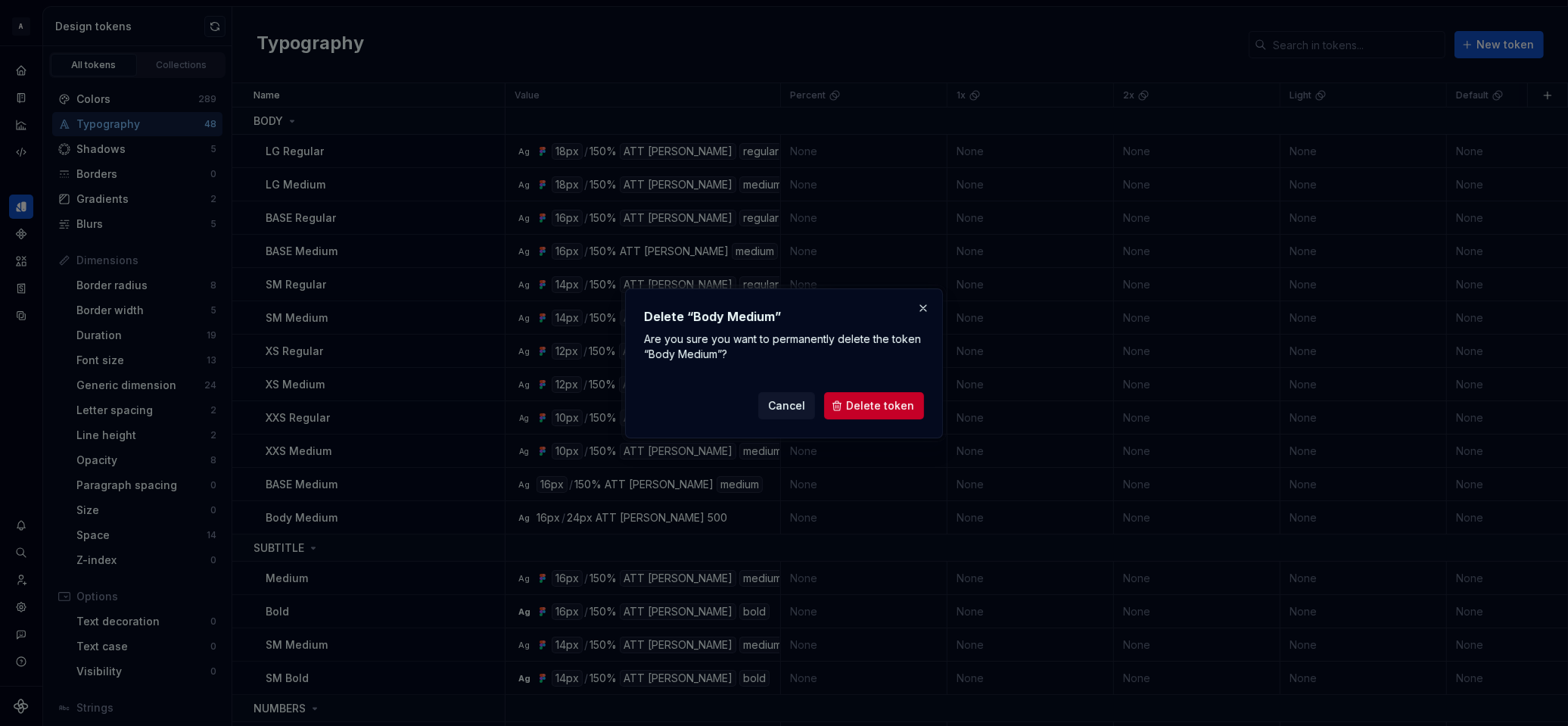
click at [865, 408] on span "Delete token" at bounding box center [881, 406] width 68 height 15
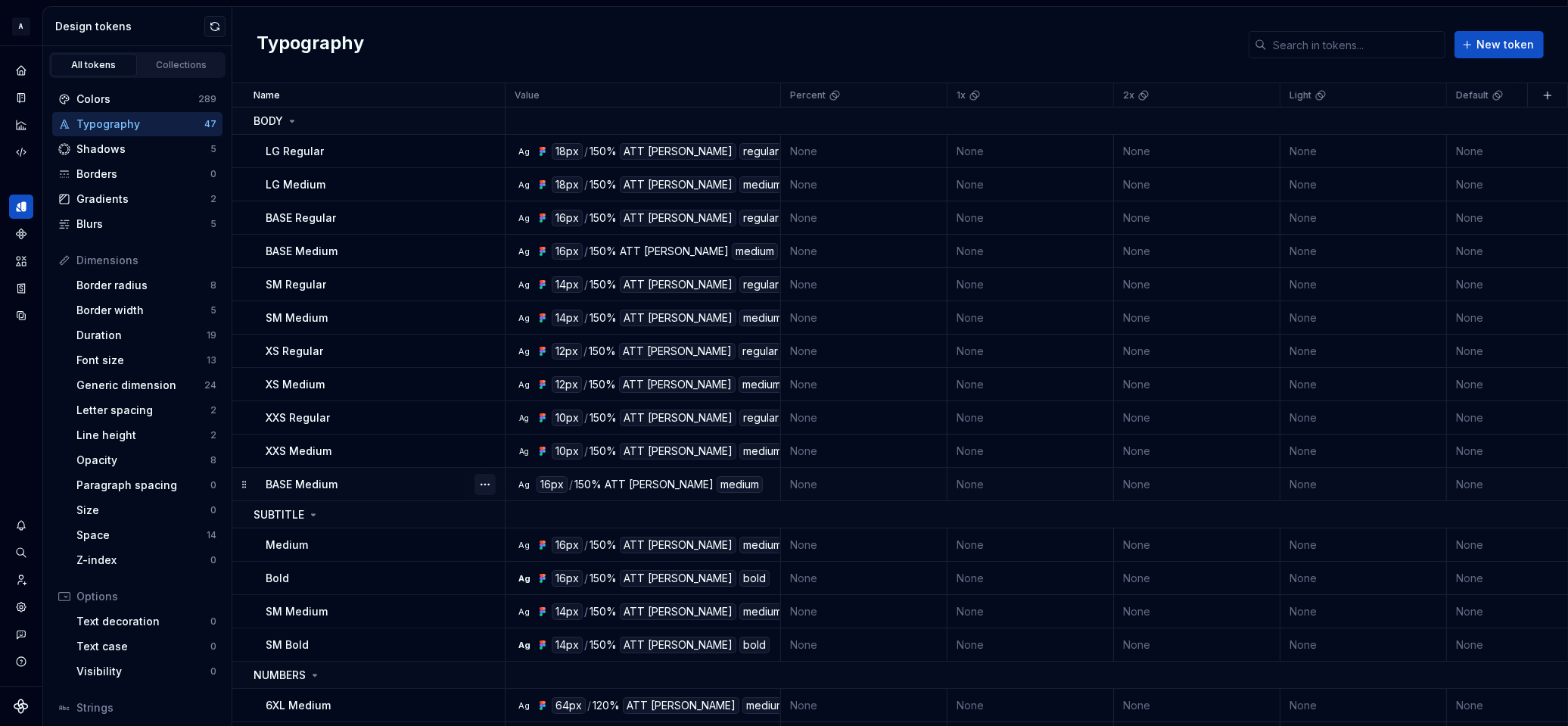
click at [483, 485] on button "button" at bounding box center [486, 485] width 22 height 22
click at [524, 561] on div "Delete token" at bounding box center [551, 568] width 98 height 15
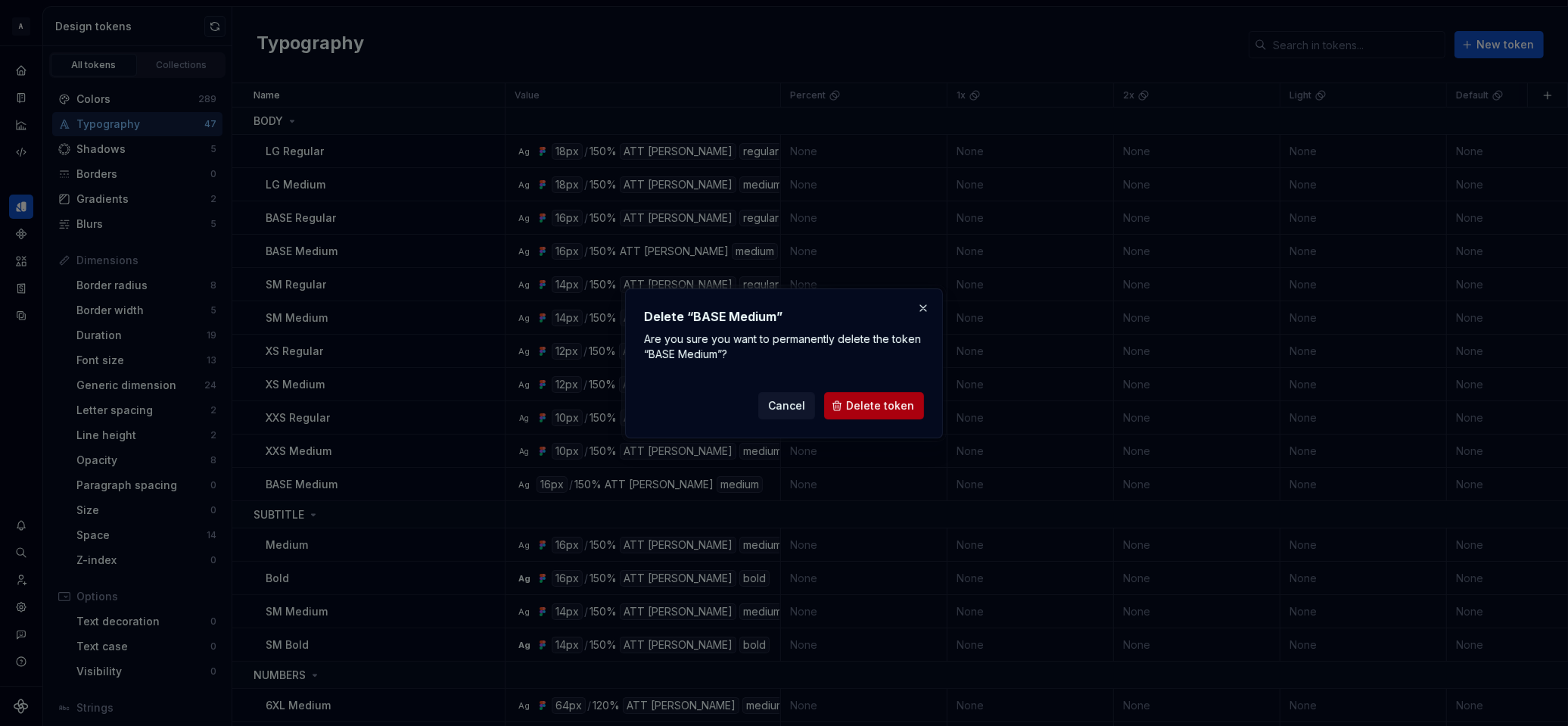
click at [881, 410] on span "Delete token" at bounding box center [881, 406] width 68 height 15
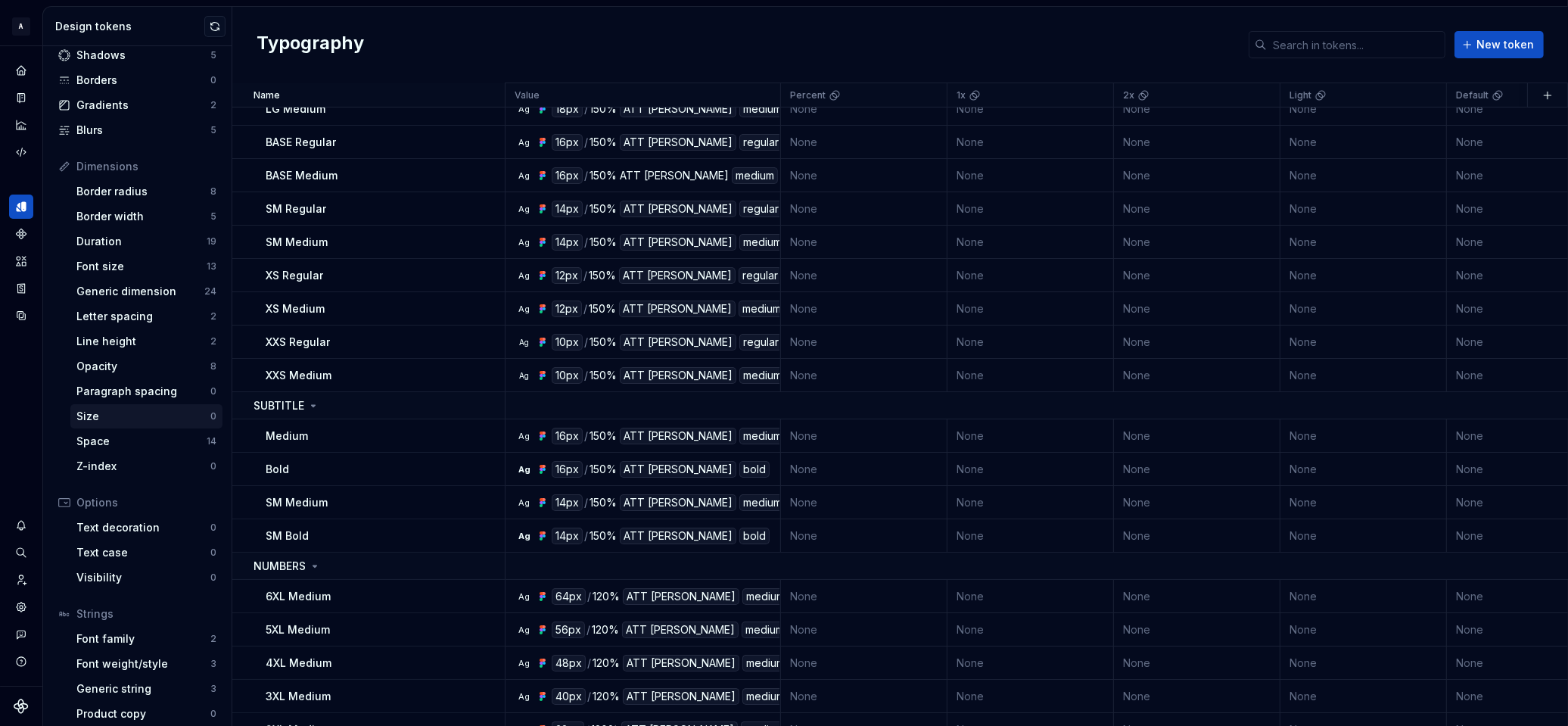
scroll to position [102, 0]
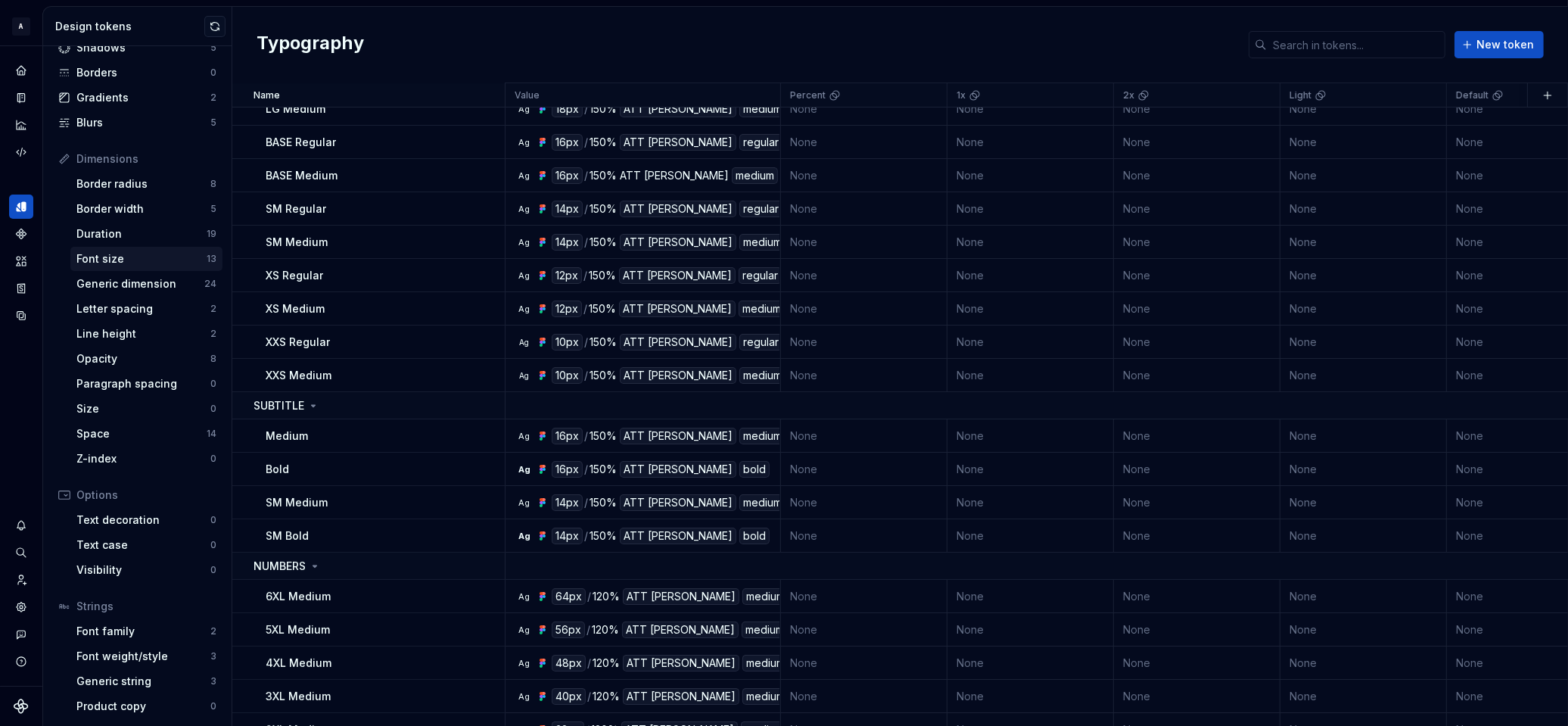
click at [156, 255] on div "Font size" at bounding box center [141, 258] width 130 height 15
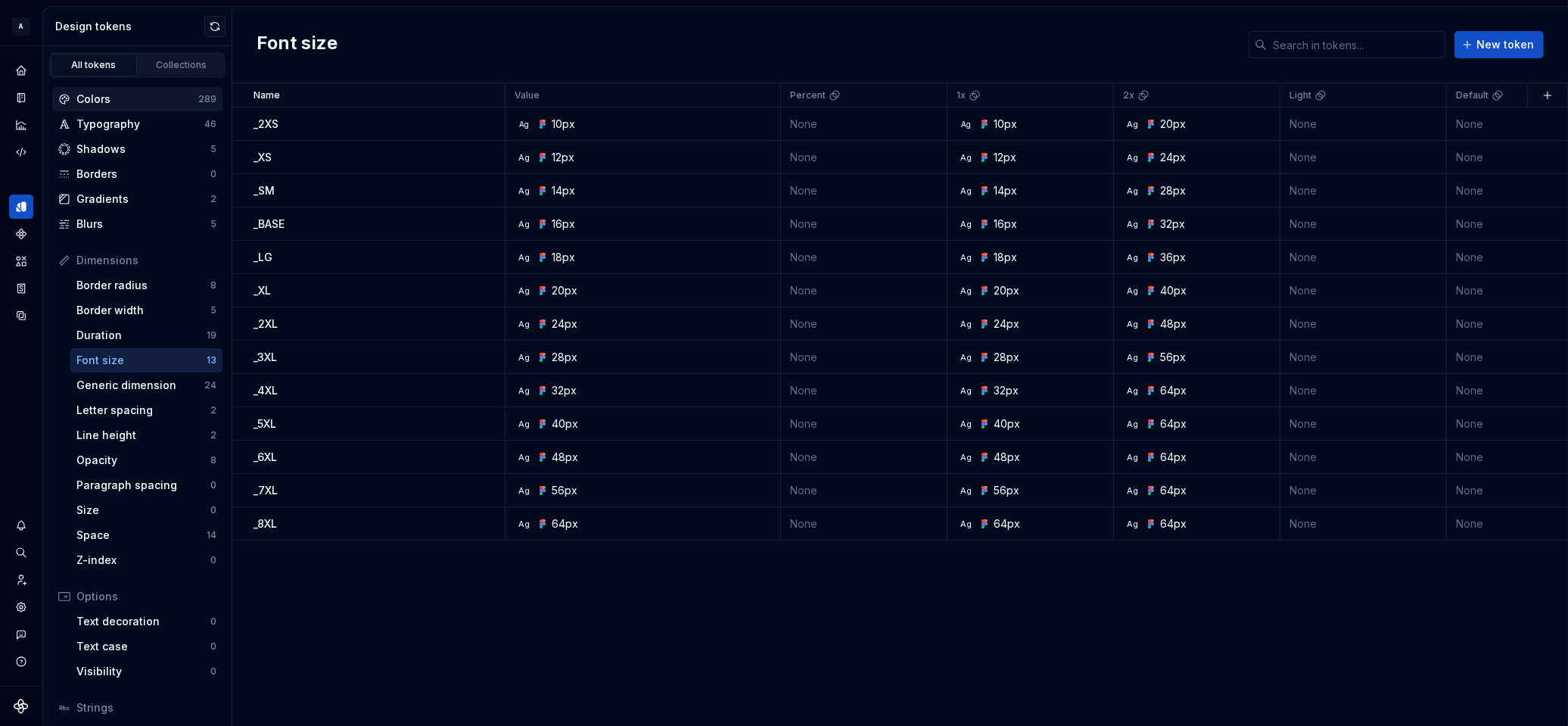
click at [106, 94] on div "Colors" at bounding box center [137, 99] width 121 height 15
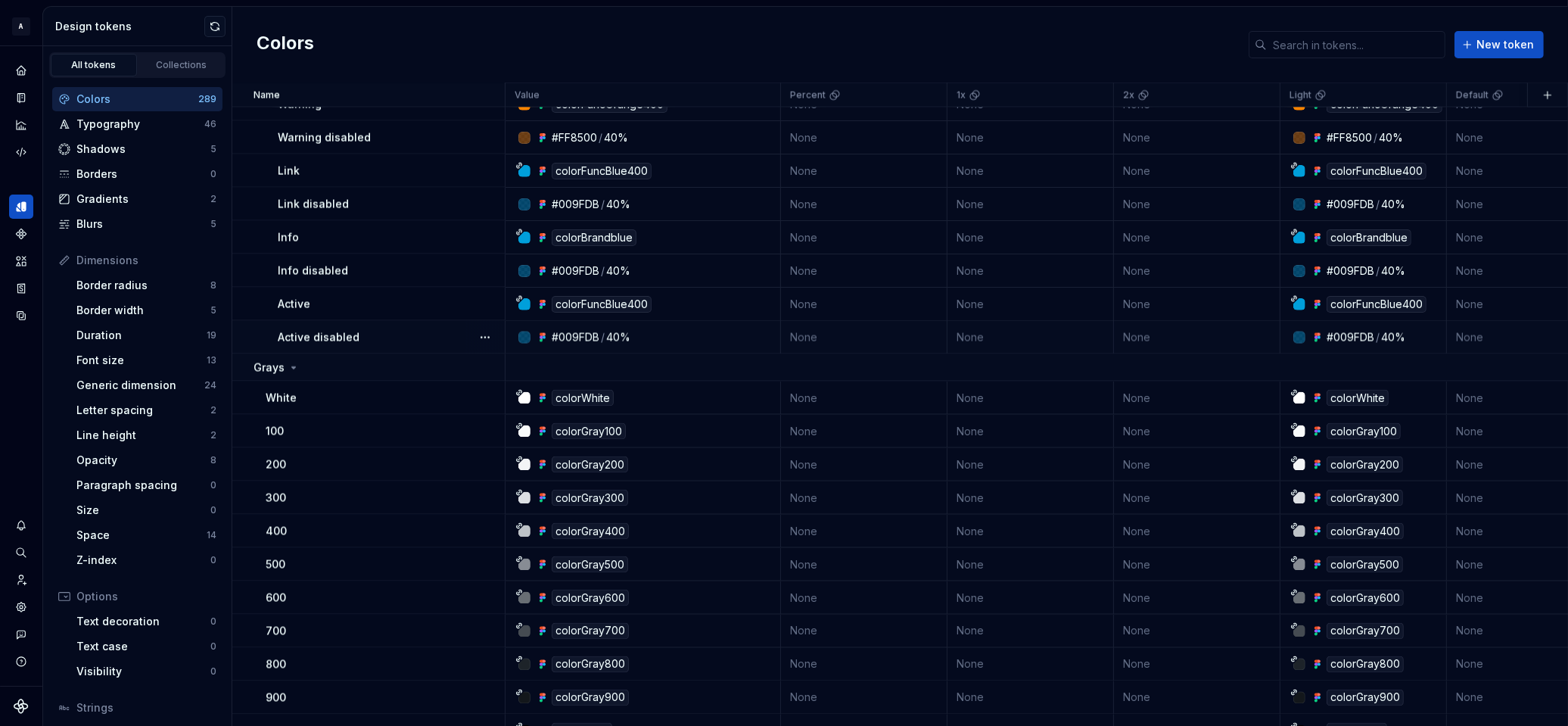
scroll to position [2994, 0]
click at [293, 361] on icon at bounding box center [293, 366] width 12 height 12
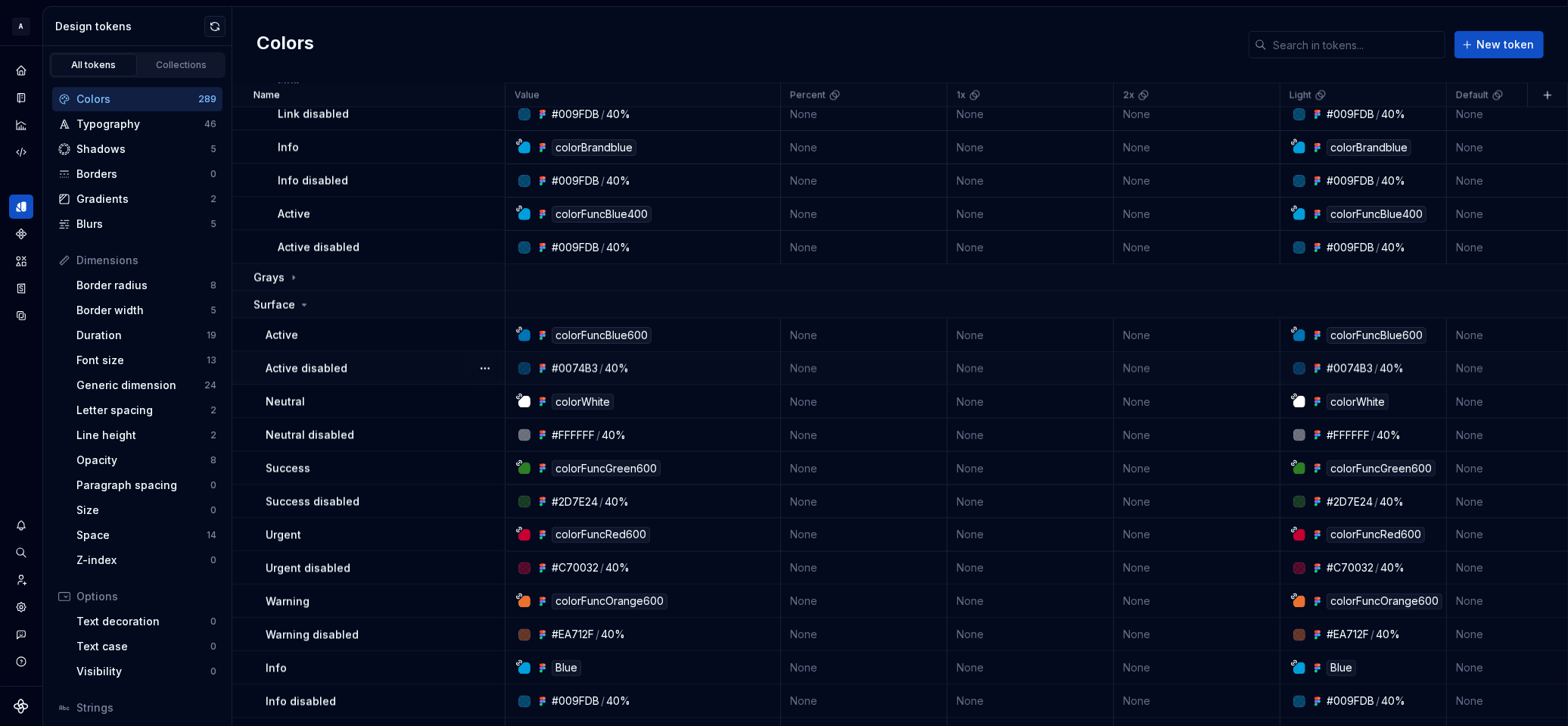
scroll to position [3085, 0]
click at [299, 303] on icon at bounding box center [303, 303] width 12 height 12
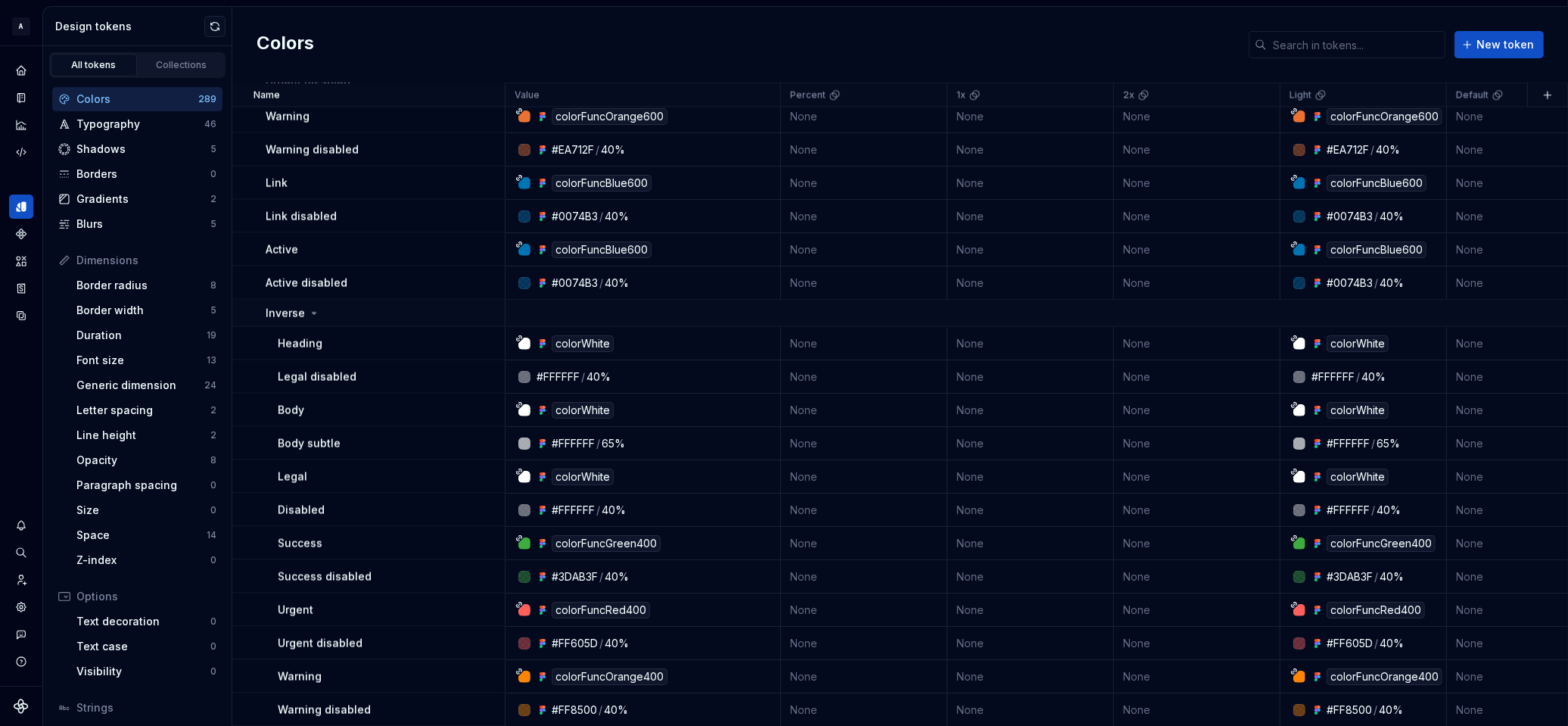
scroll to position [2705, 0]
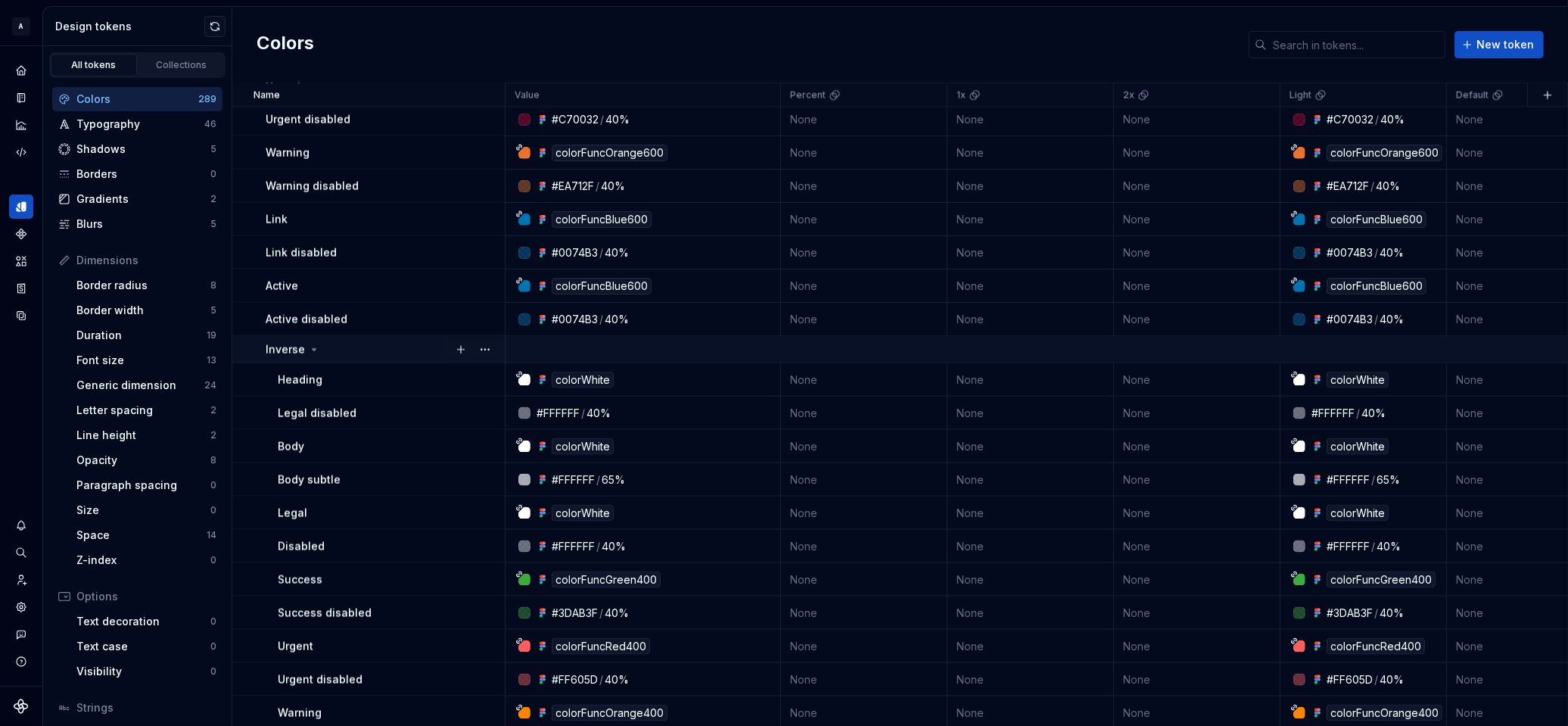
click at [312, 349] on icon at bounding box center [314, 350] width 4 height 2
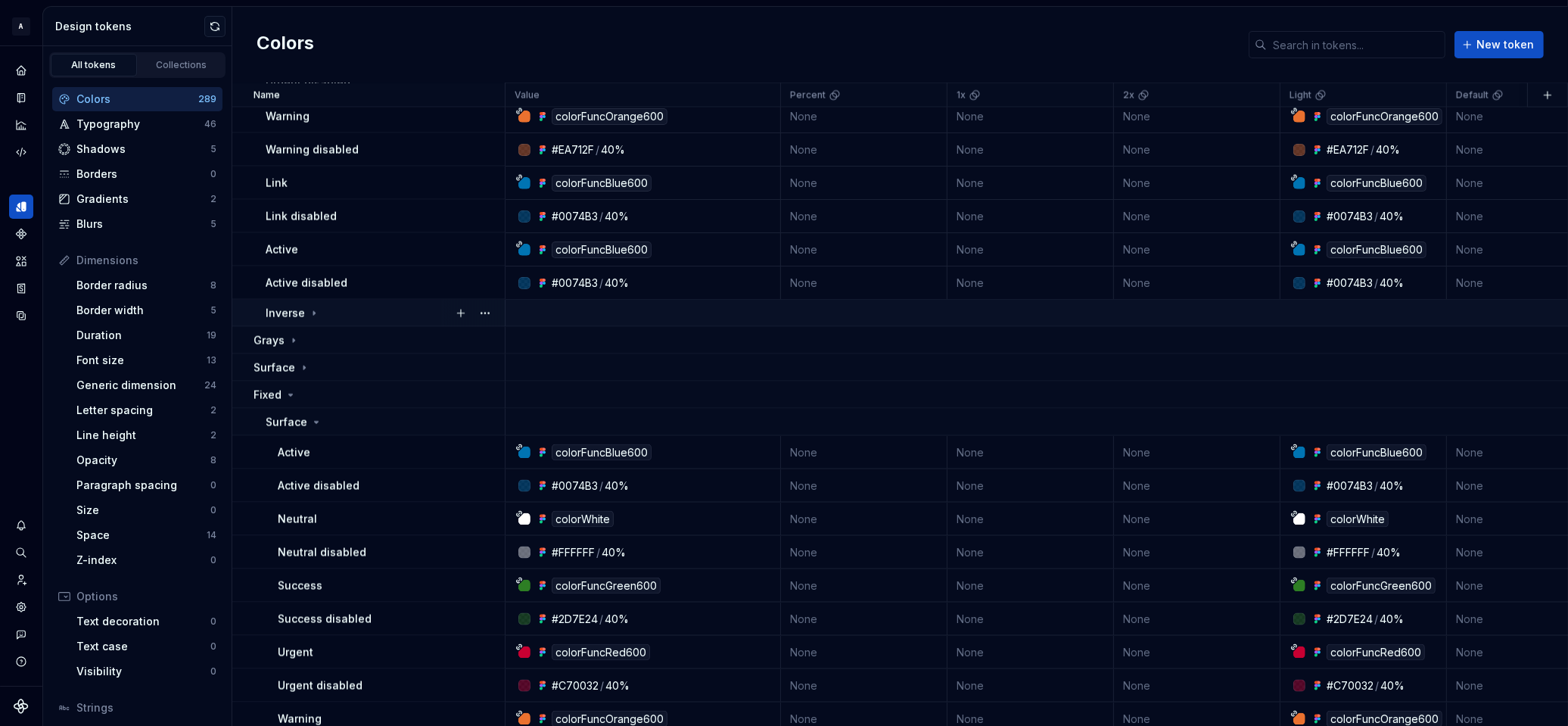
scroll to position [2669, 0]
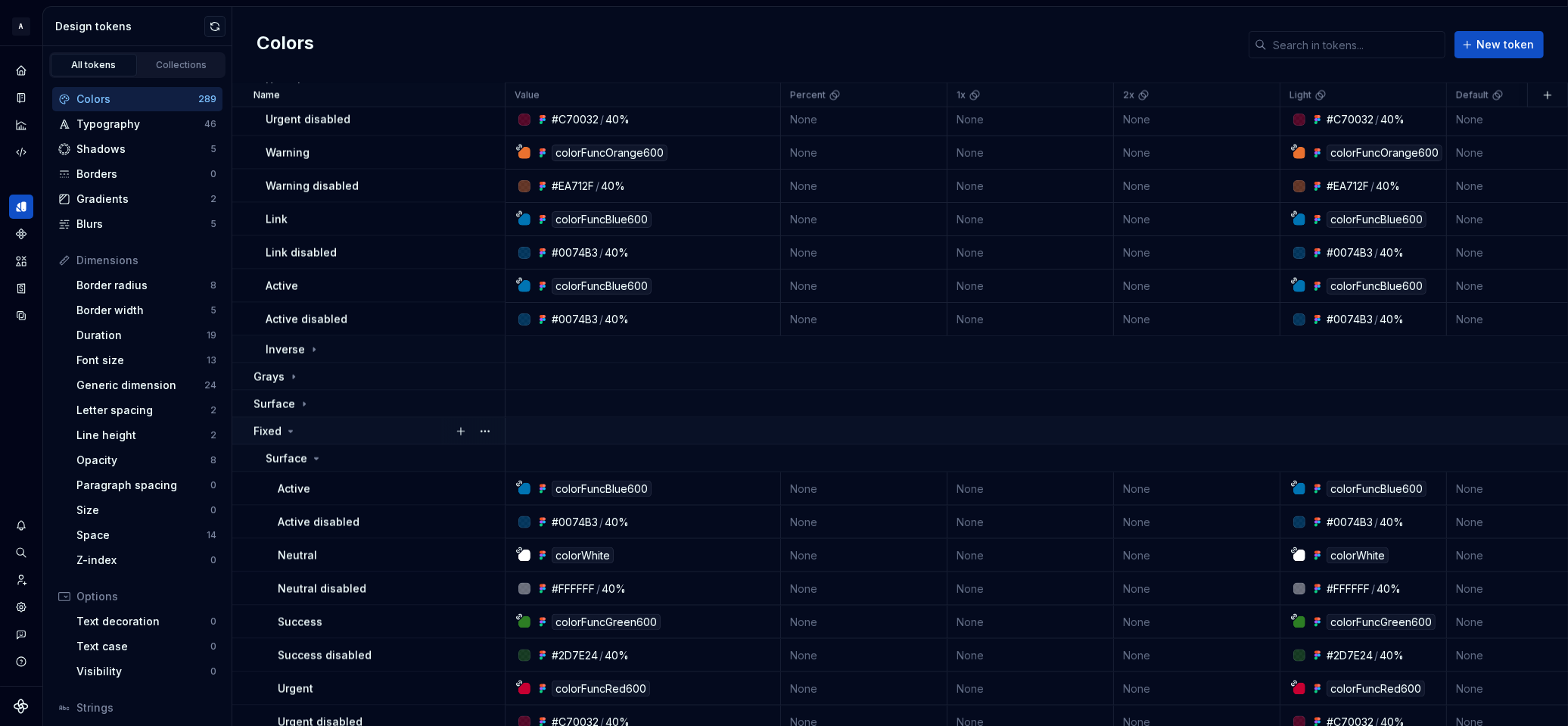
click at [291, 430] on icon at bounding box center [290, 431] width 12 height 12
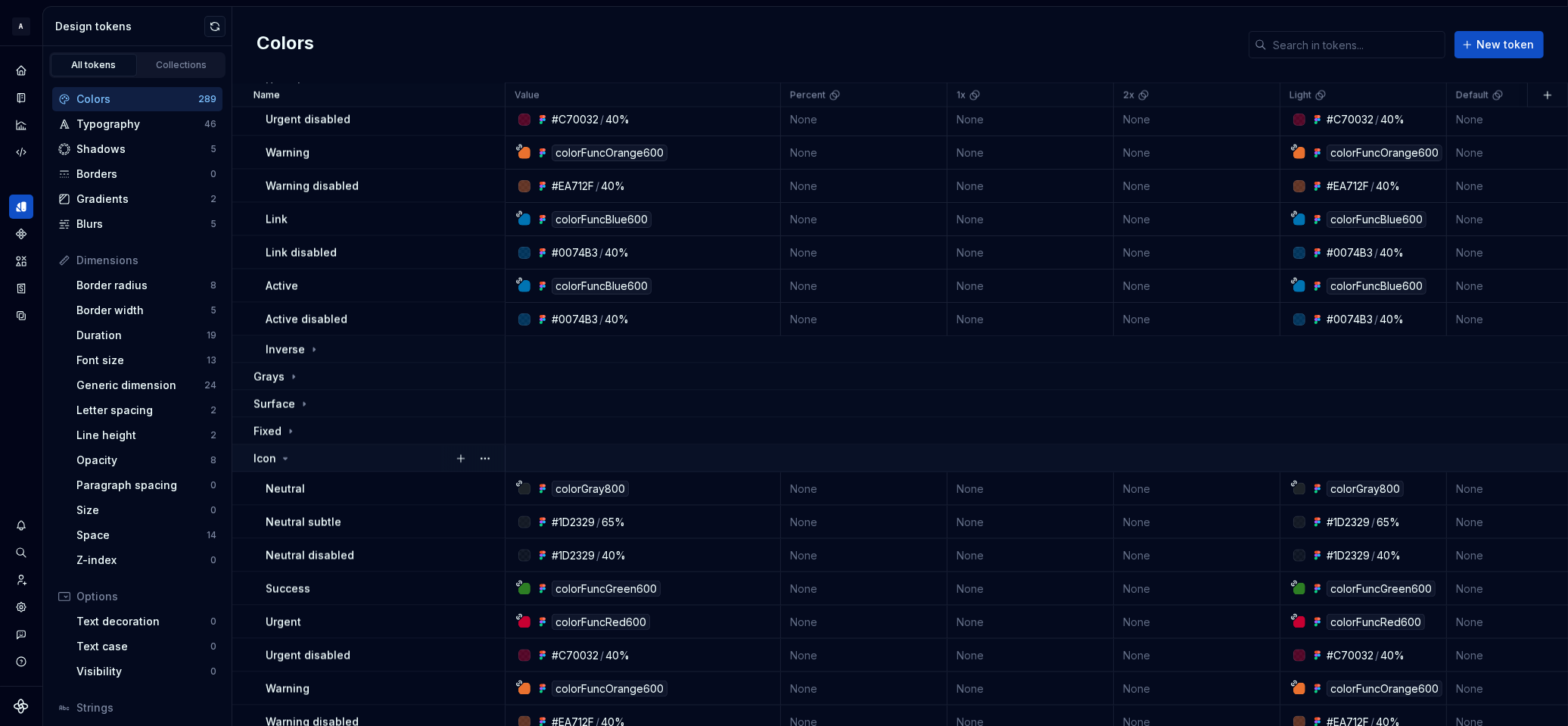
click at [286, 454] on icon at bounding box center [284, 458] width 12 height 12
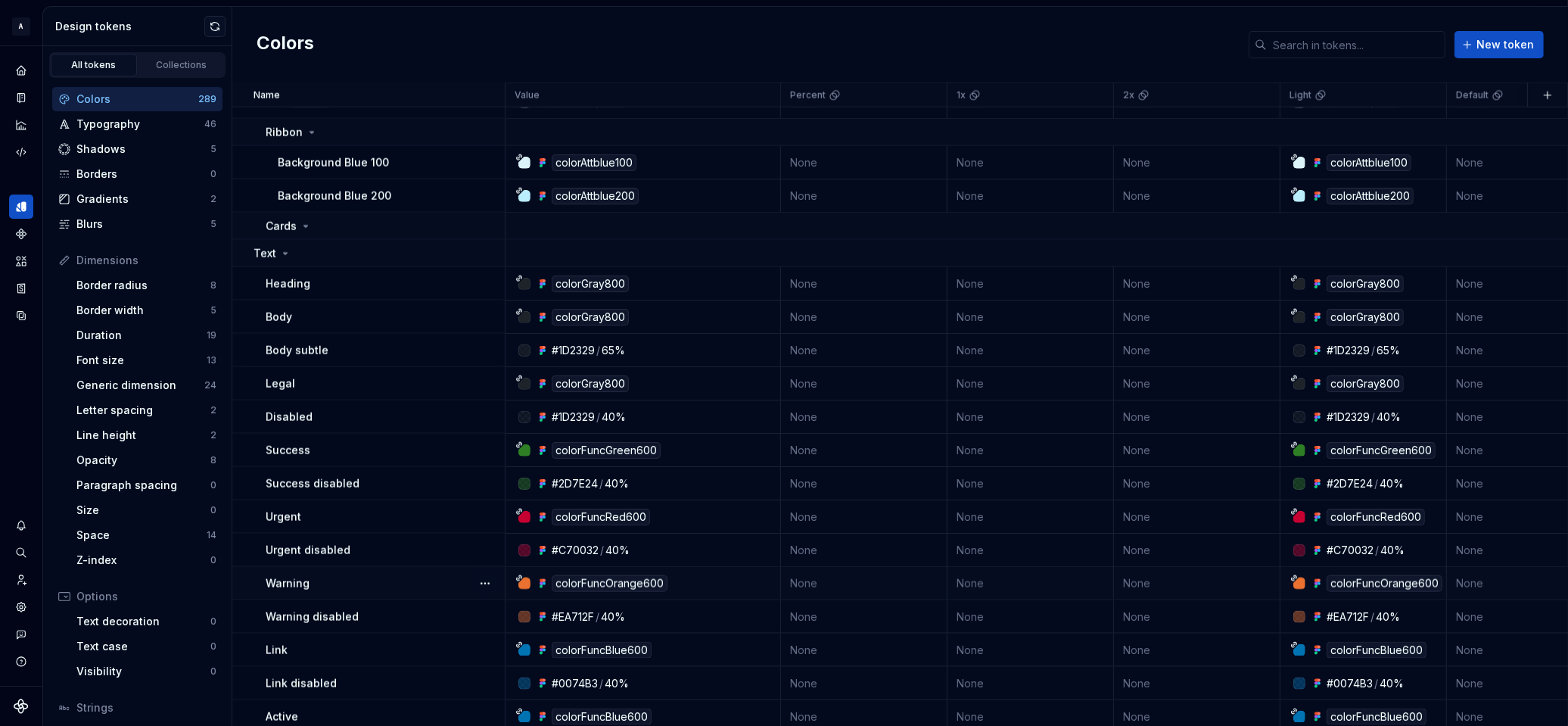
scroll to position [2236, 0]
click at [286, 255] on icon at bounding box center [284, 255] width 12 height 12
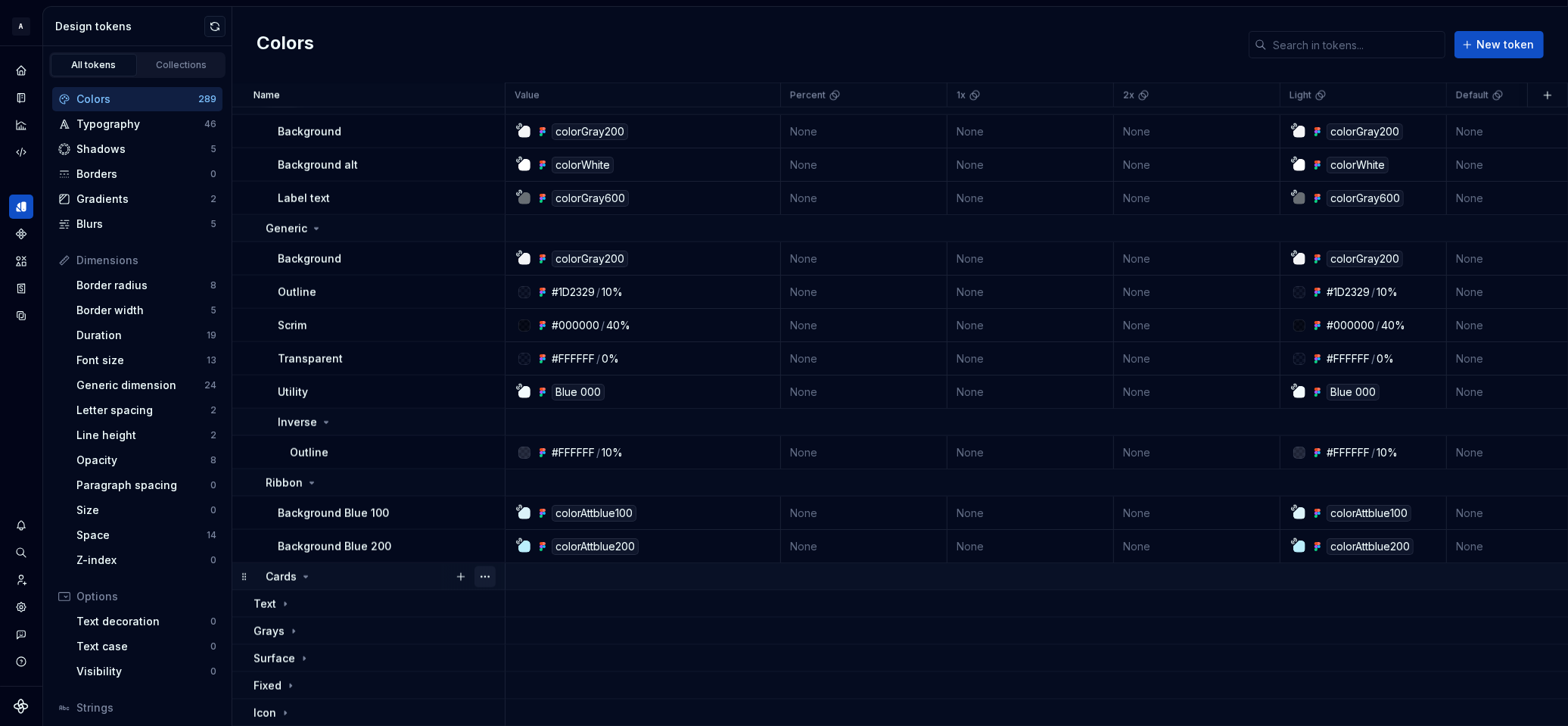
click at [486, 576] on button "button" at bounding box center [486, 577] width 22 height 22
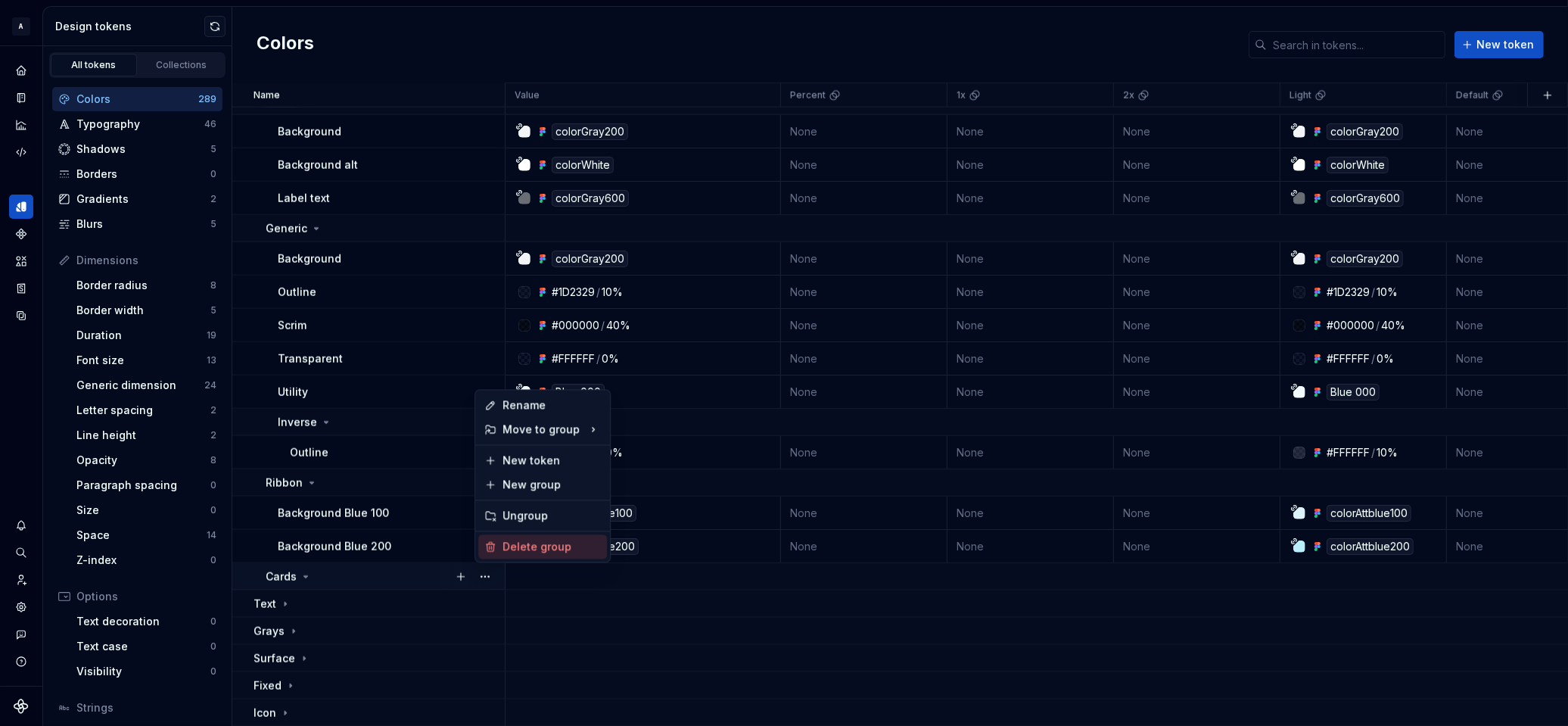
click at [526, 546] on div "Delete group" at bounding box center [551, 546] width 98 height 15
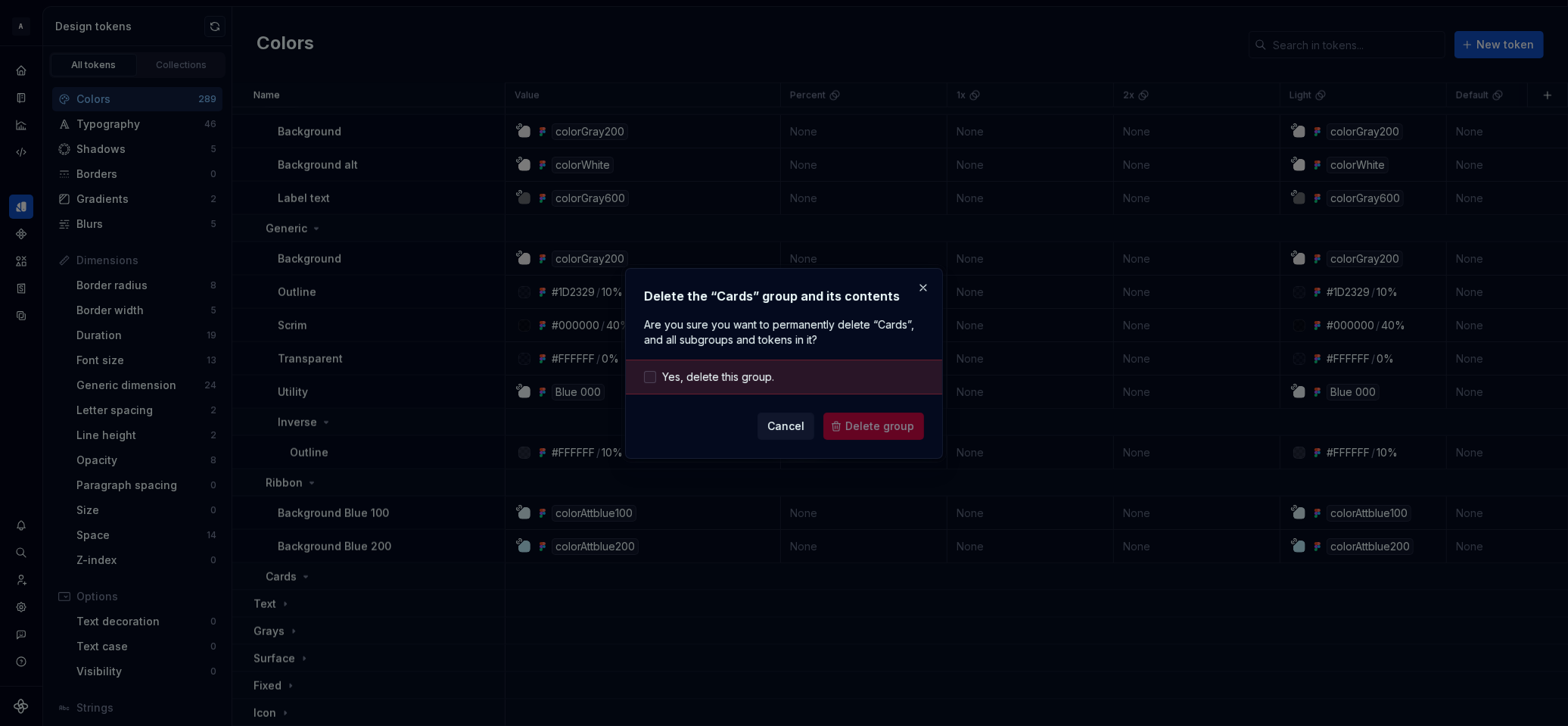
click at [694, 374] on span "Yes, delete this group." at bounding box center [718, 377] width 112 height 15
click at [875, 423] on span "Delete group" at bounding box center [880, 426] width 69 height 15
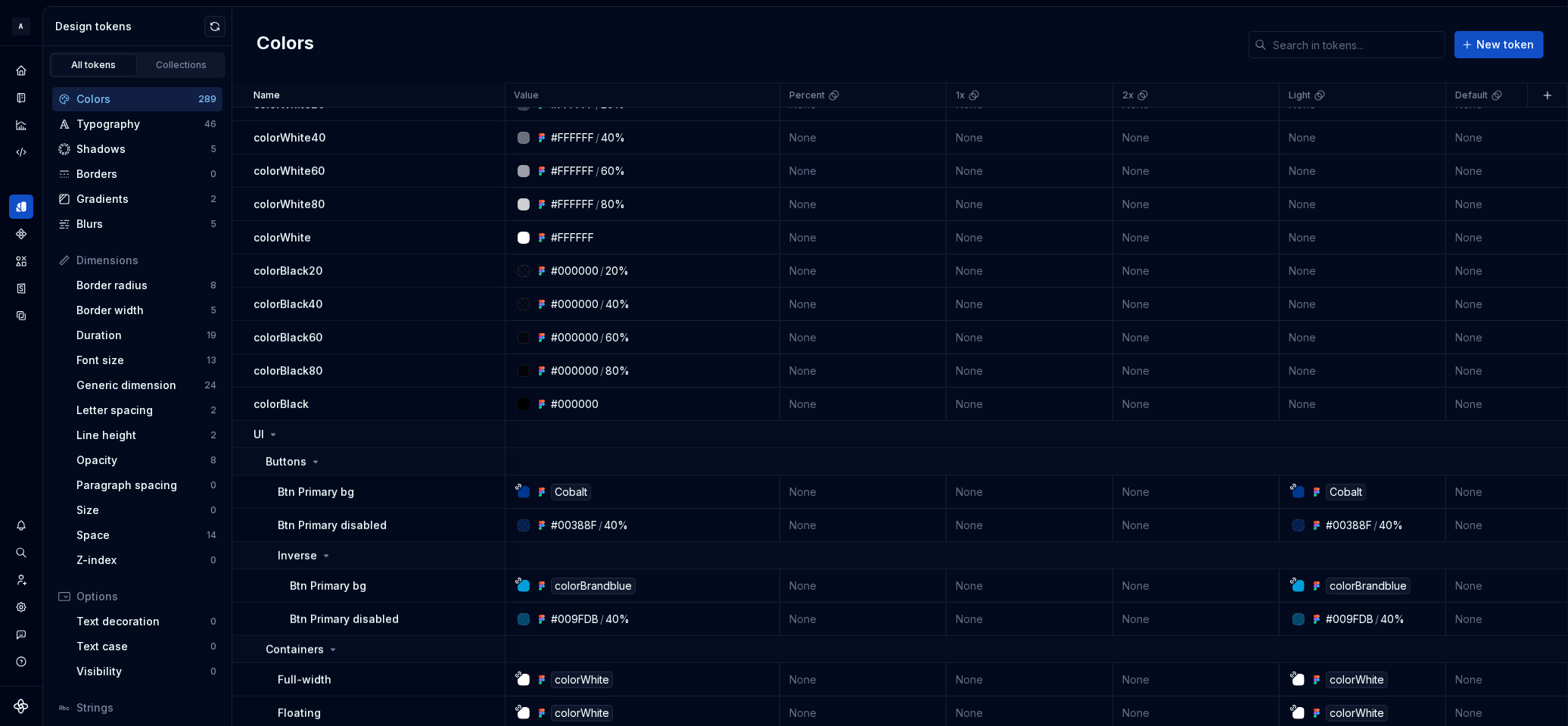
scroll to position [820, 1]
click at [275, 432] on icon at bounding box center [273, 433] width 12 height 12
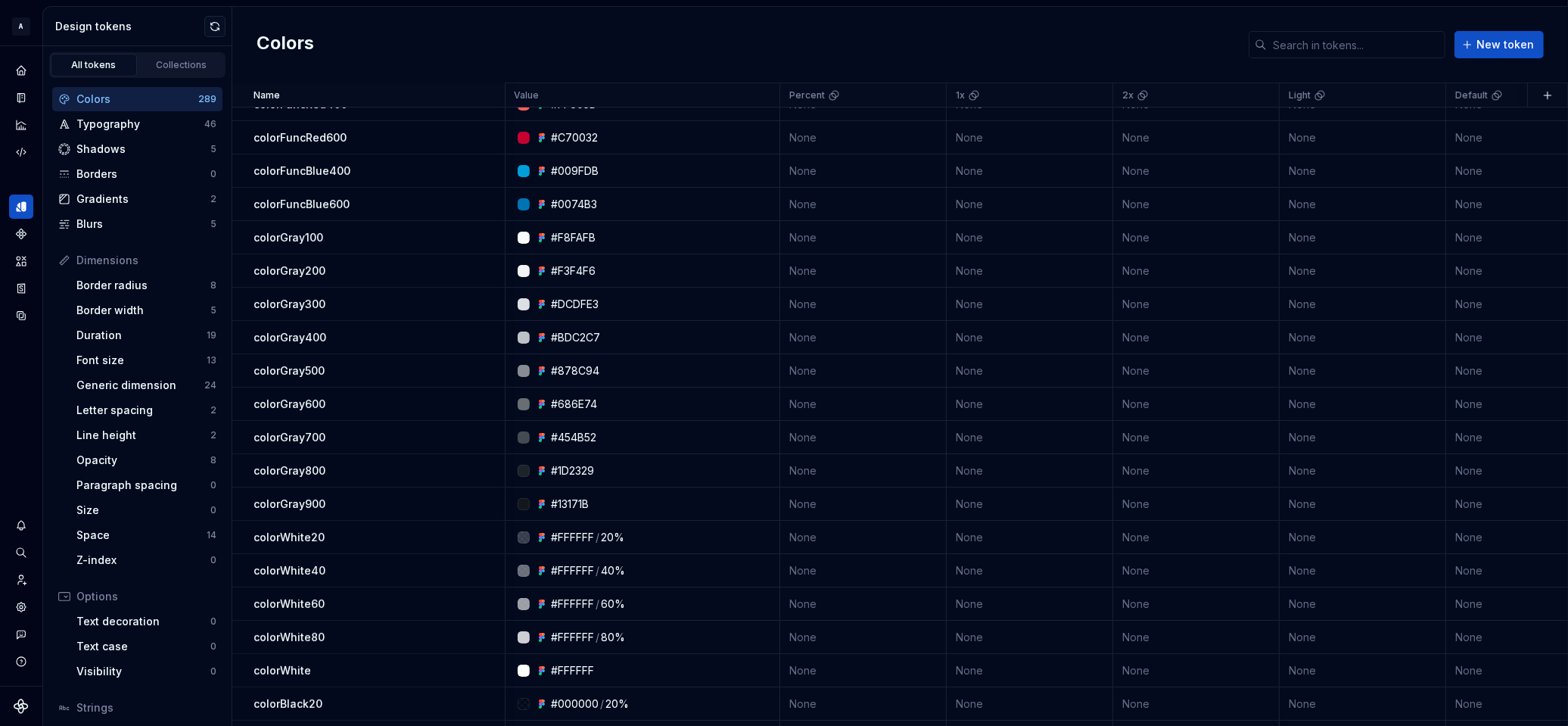
scroll to position [677, 1]
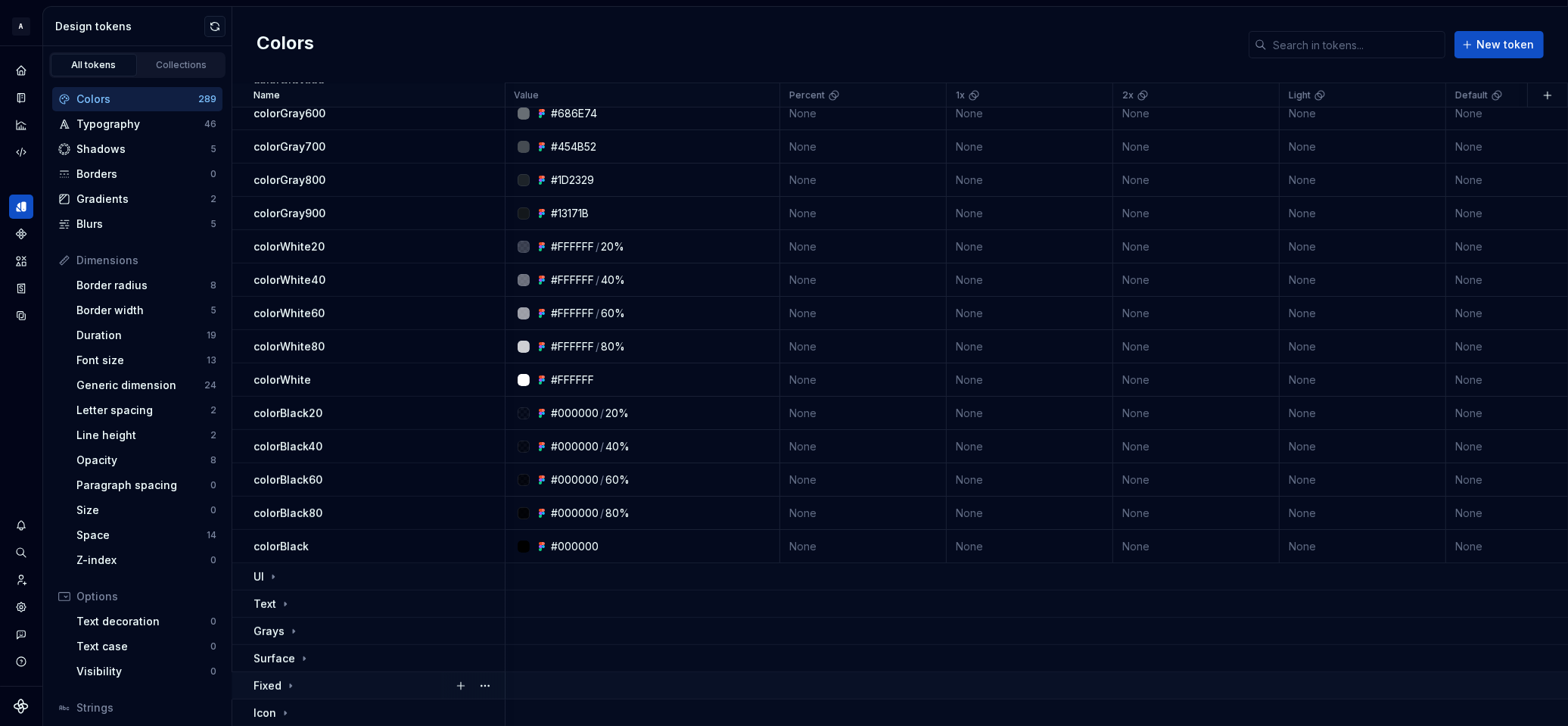
click at [289, 682] on icon at bounding box center [290, 686] width 12 height 12
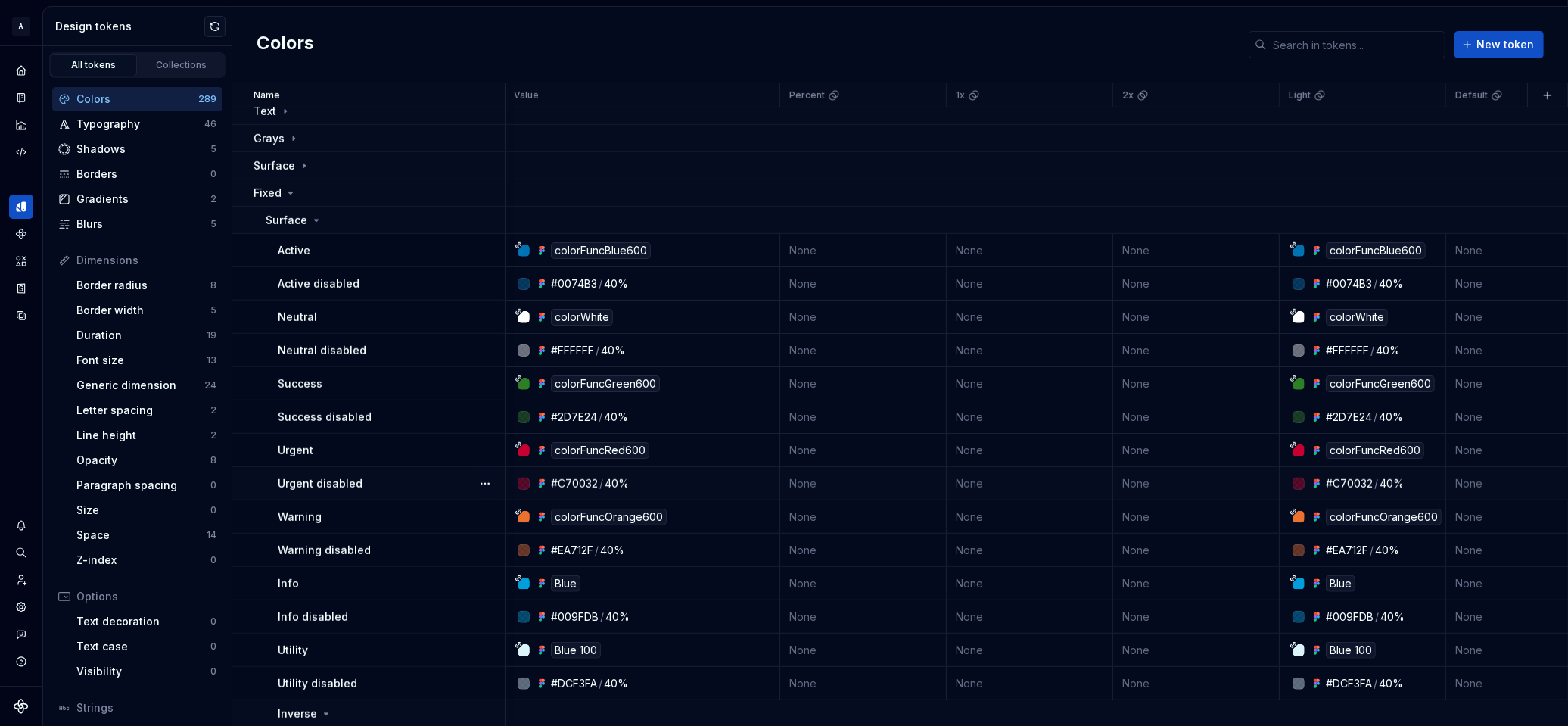
scroll to position [1177, 1]
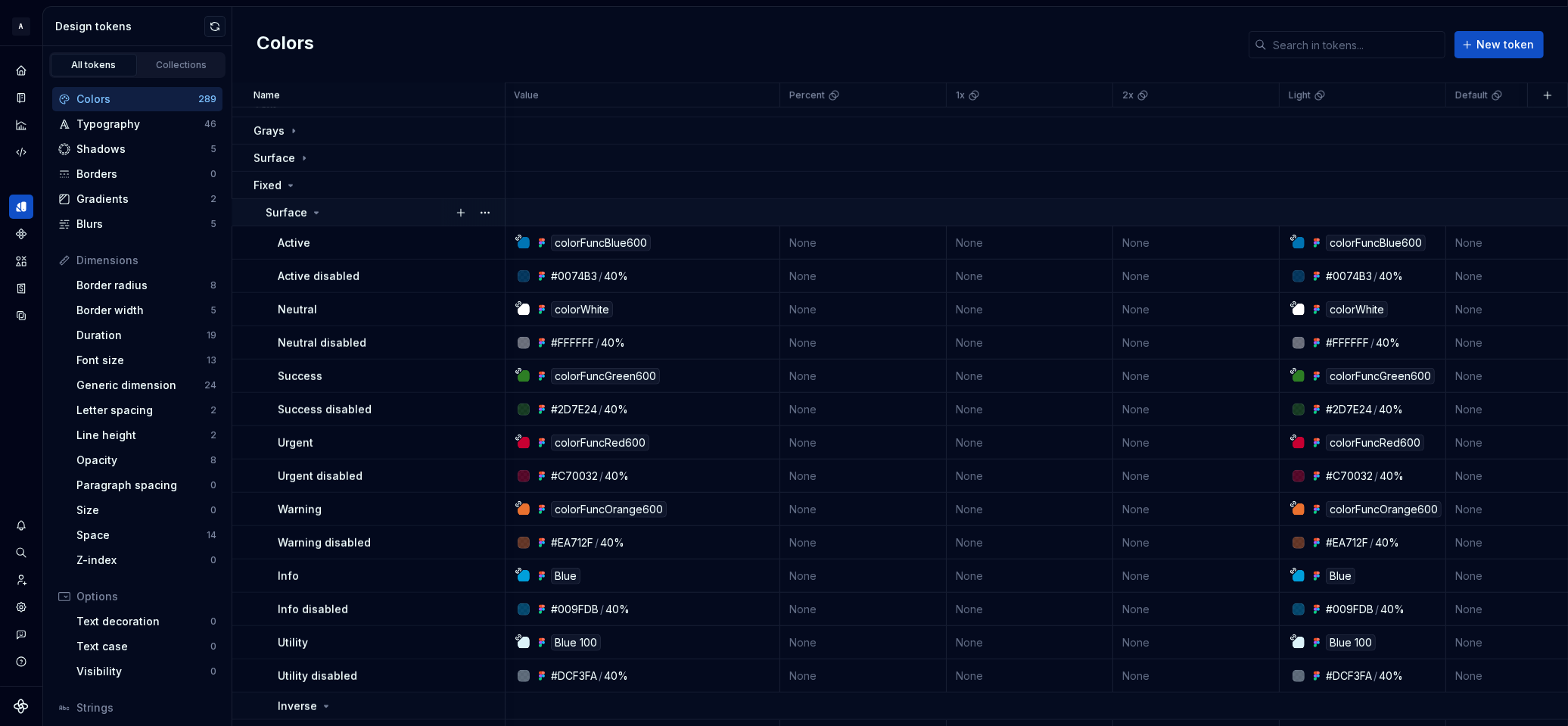
click at [315, 212] on icon at bounding box center [317, 213] width 4 height 2
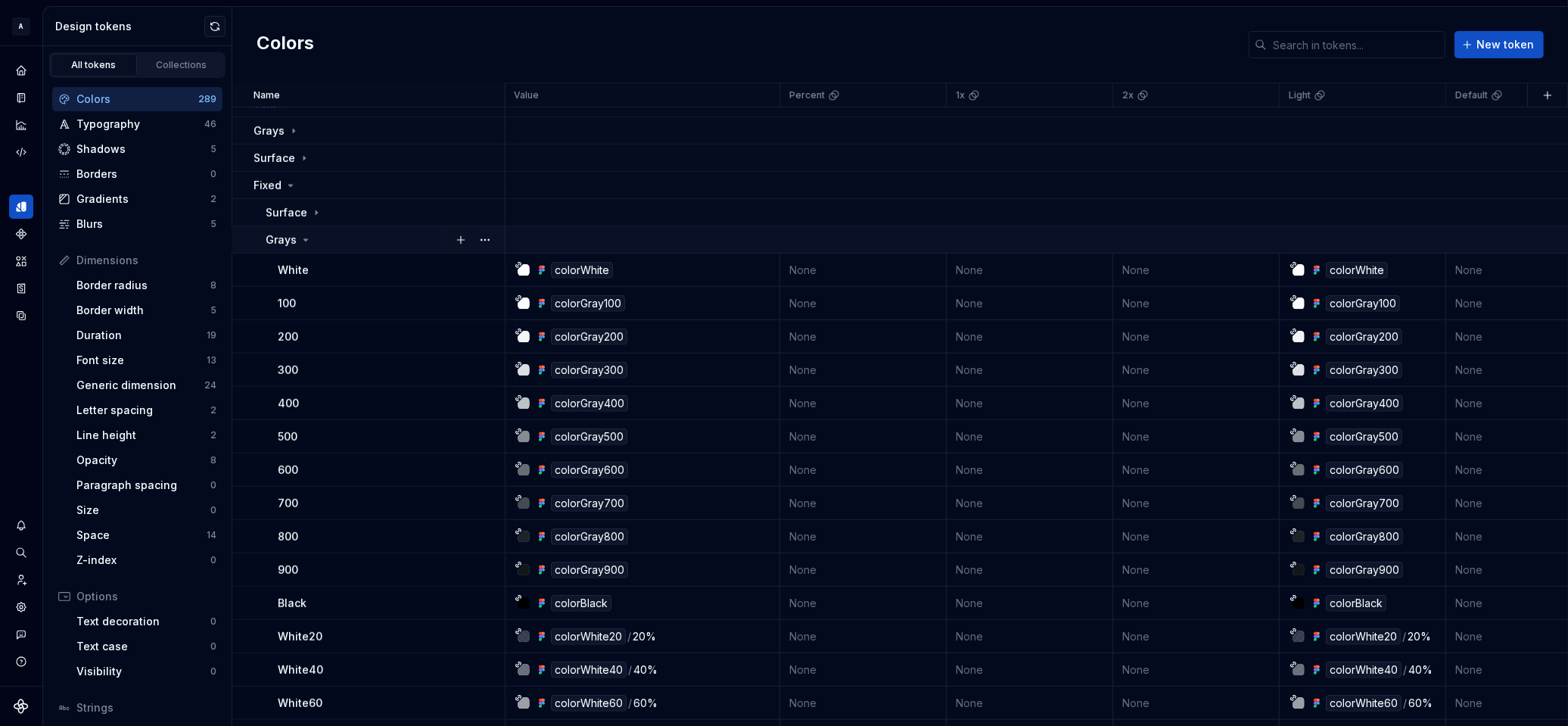
click at [302, 235] on icon at bounding box center [305, 239] width 12 height 12
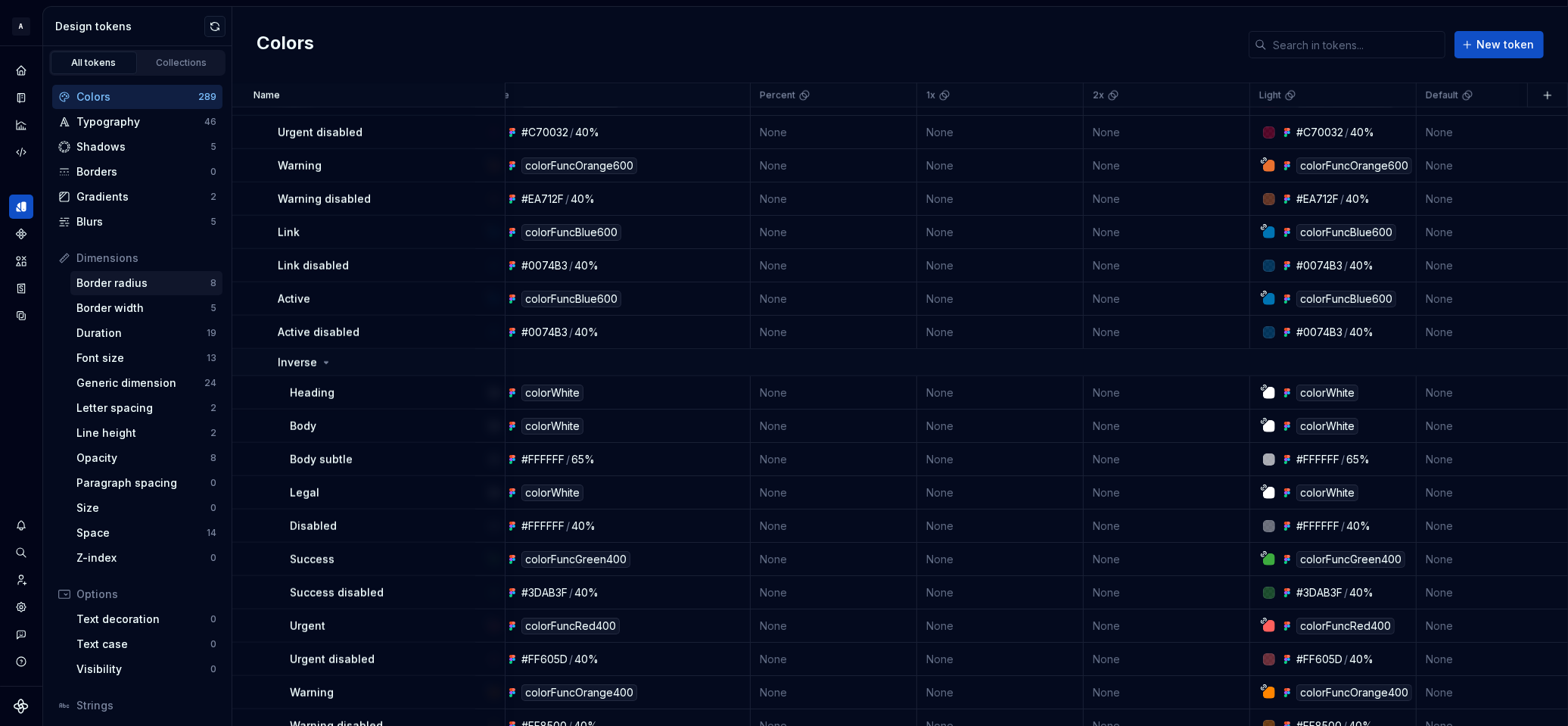
scroll to position [0, 0]
click at [157, 200] on div "Gradients" at bounding box center [143, 199] width 134 height 15
